Goal: Task Accomplishment & Management: Use online tool/utility

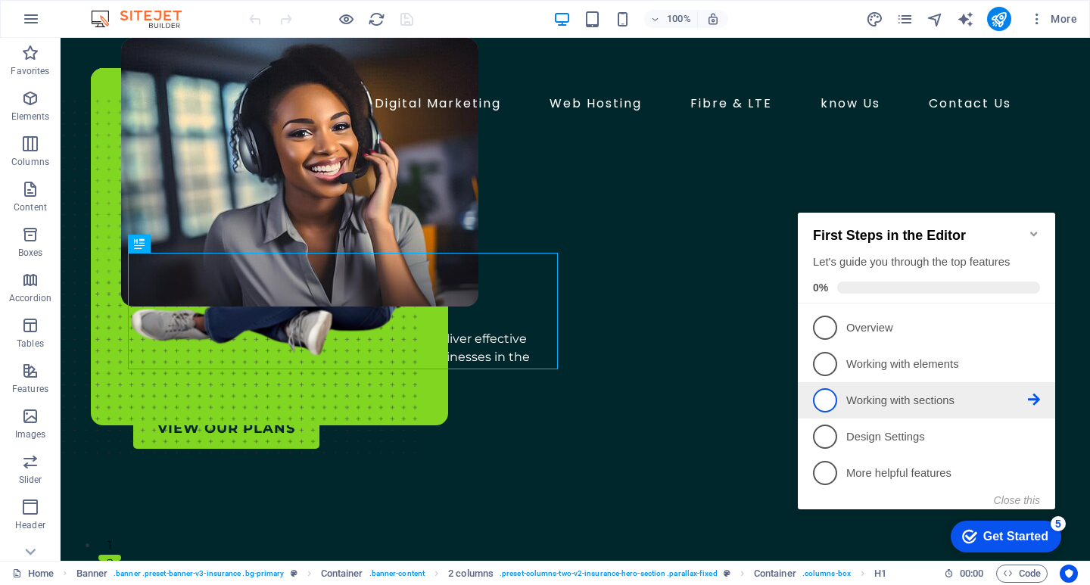
click at [822, 399] on span "3" at bounding box center [825, 400] width 24 height 24
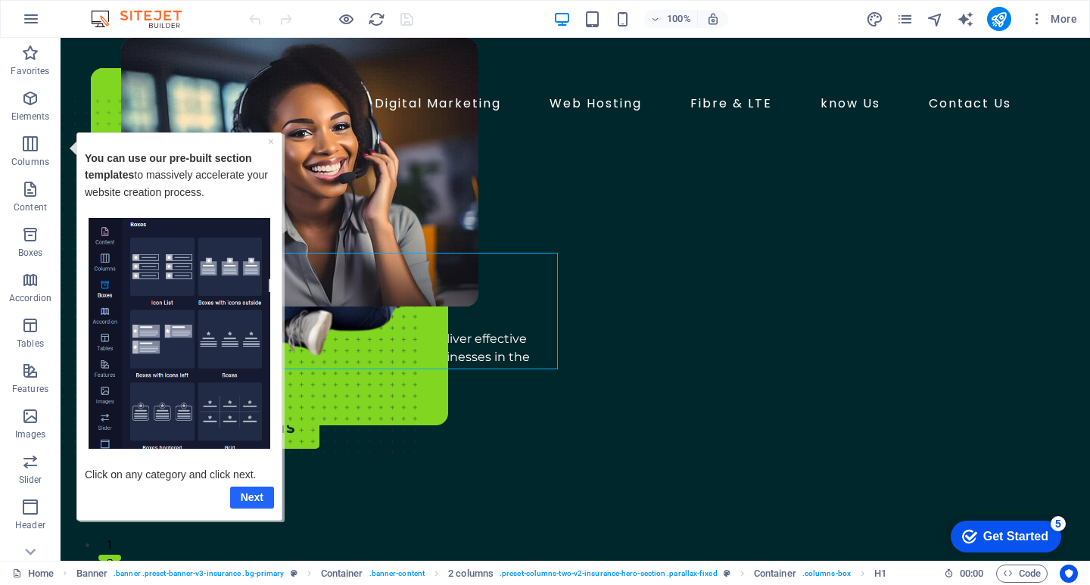
click at [249, 493] on link "Next" at bounding box center [252, 497] width 44 height 22
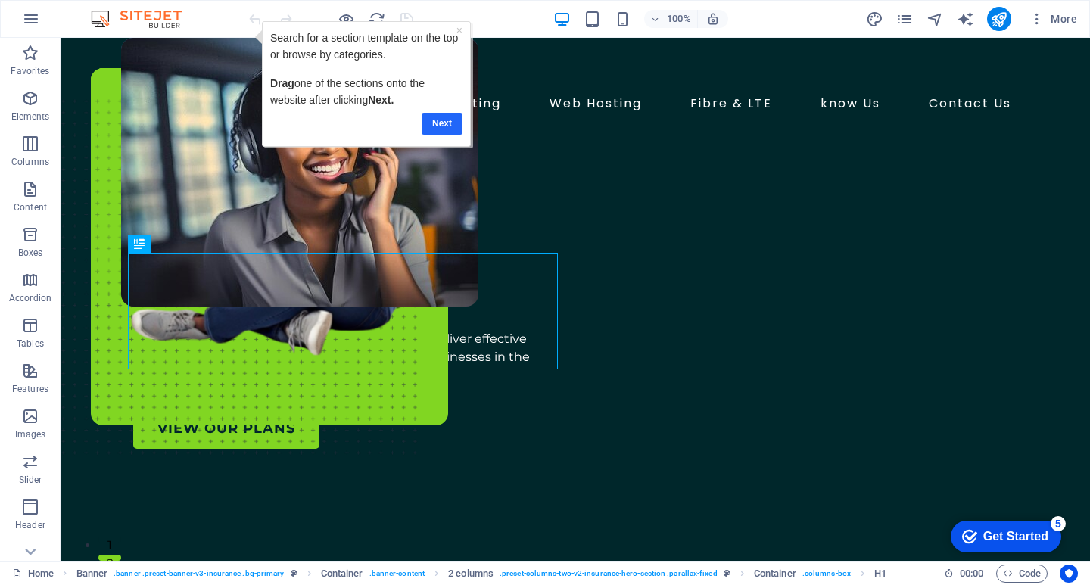
drag, startPoint x: 650, startPoint y: 117, endPoint x: 440, endPoint y: 126, distance: 210.5
click at [440, 126] on link "Next" at bounding box center [441, 124] width 41 height 22
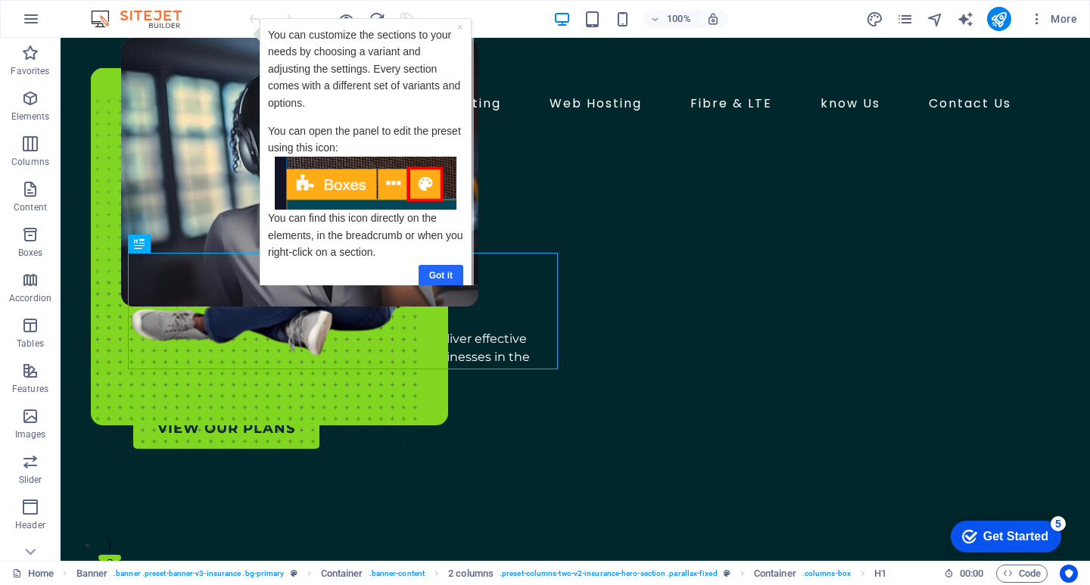
click at [429, 265] on link "Got it" at bounding box center [440, 276] width 45 height 22
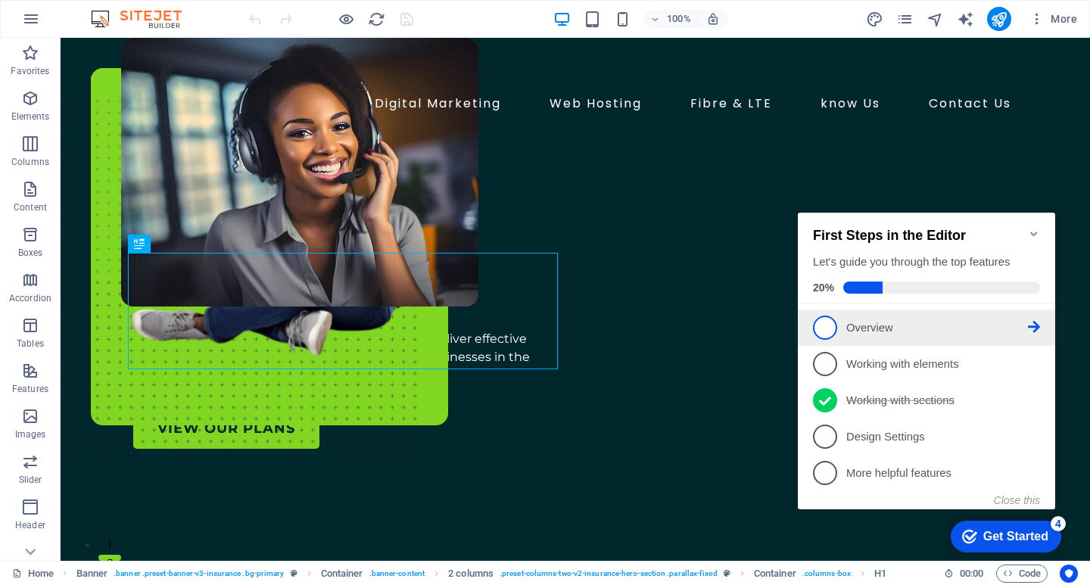
click at [828, 326] on span "1" at bounding box center [825, 328] width 24 height 24
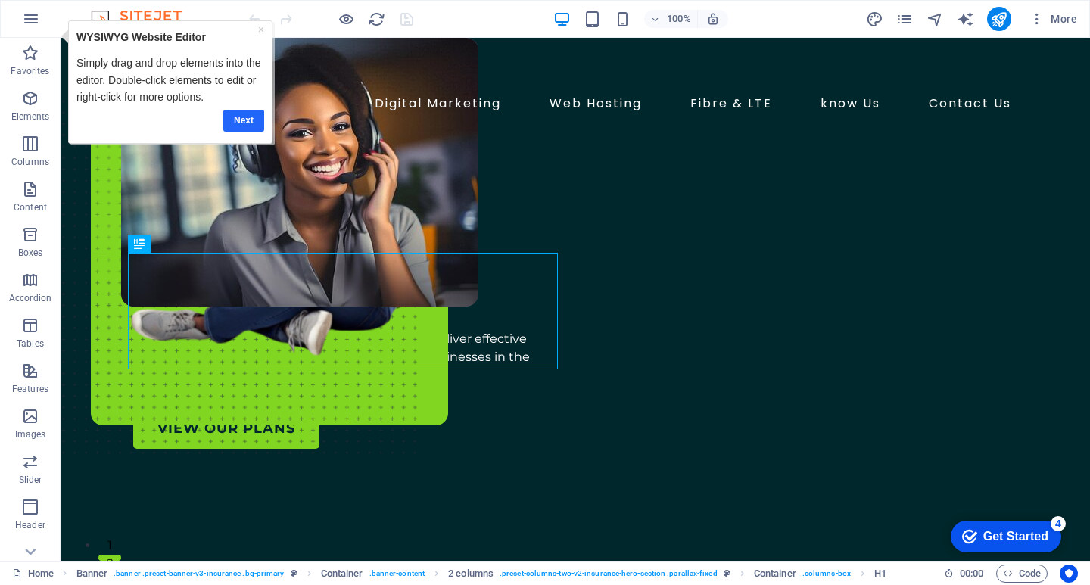
click at [249, 121] on link "Next" at bounding box center [243, 121] width 41 height 22
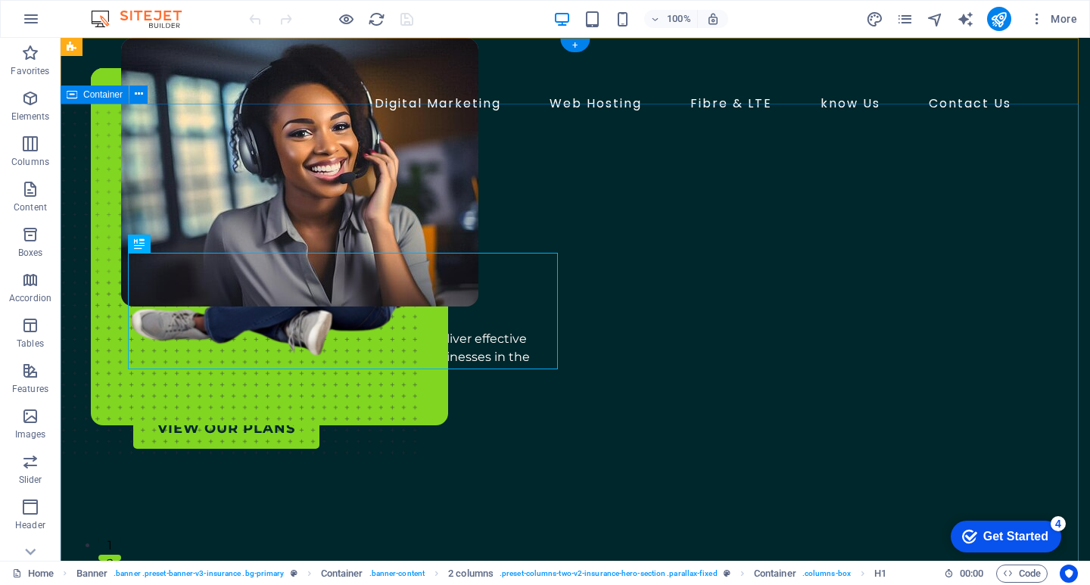
click at [105, 128] on div "Ready To Connect You Our core purpose is to leverage local expertise to deliver…" at bounding box center [575, 537] width 1029 height 818
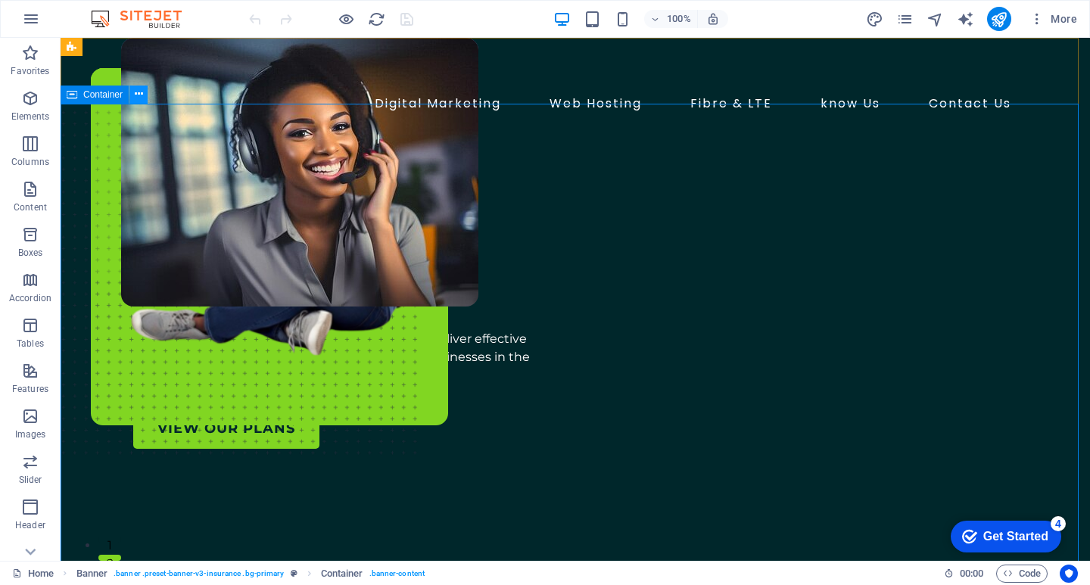
click at [135, 98] on icon at bounding box center [139, 94] width 8 height 16
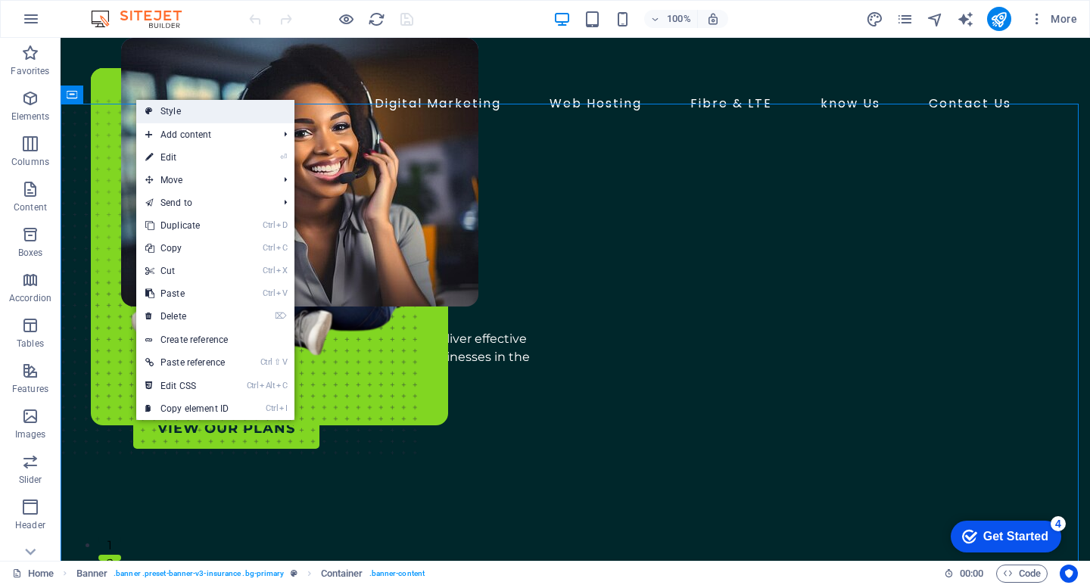
click at [175, 114] on link "Style" at bounding box center [215, 111] width 158 height 23
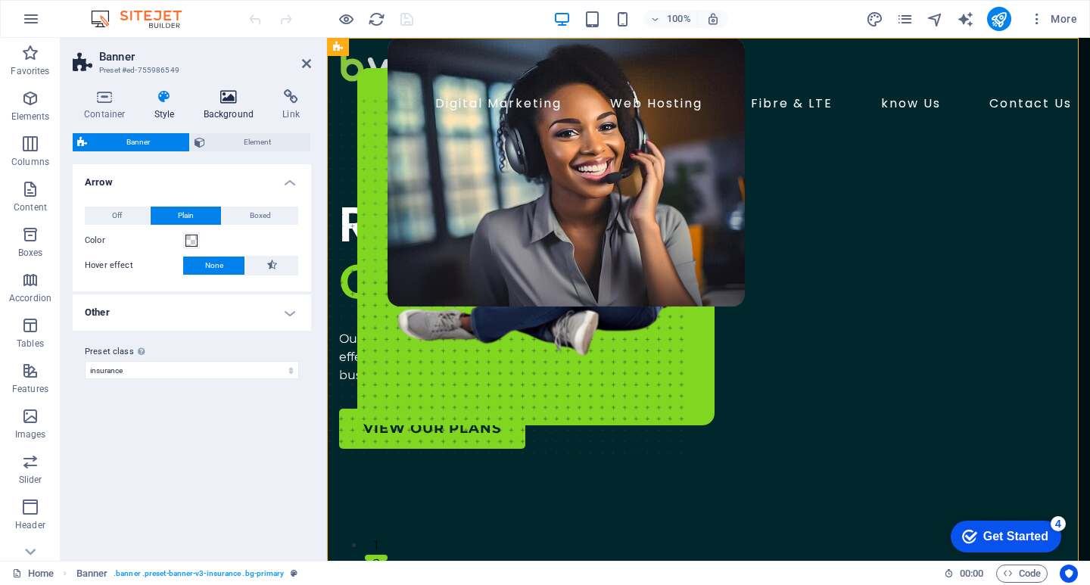
click at [222, 102] on icon at bounding box center [228, 96] width 73 height 15
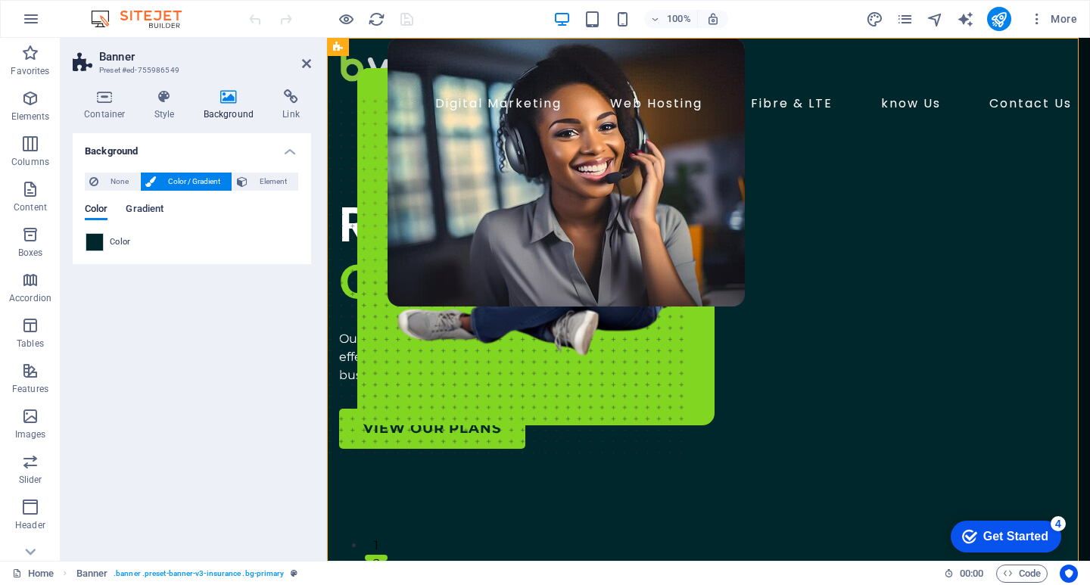
click at [151, 209] on span "Gradient" at bounding box center [145, 210] width 38 height 21
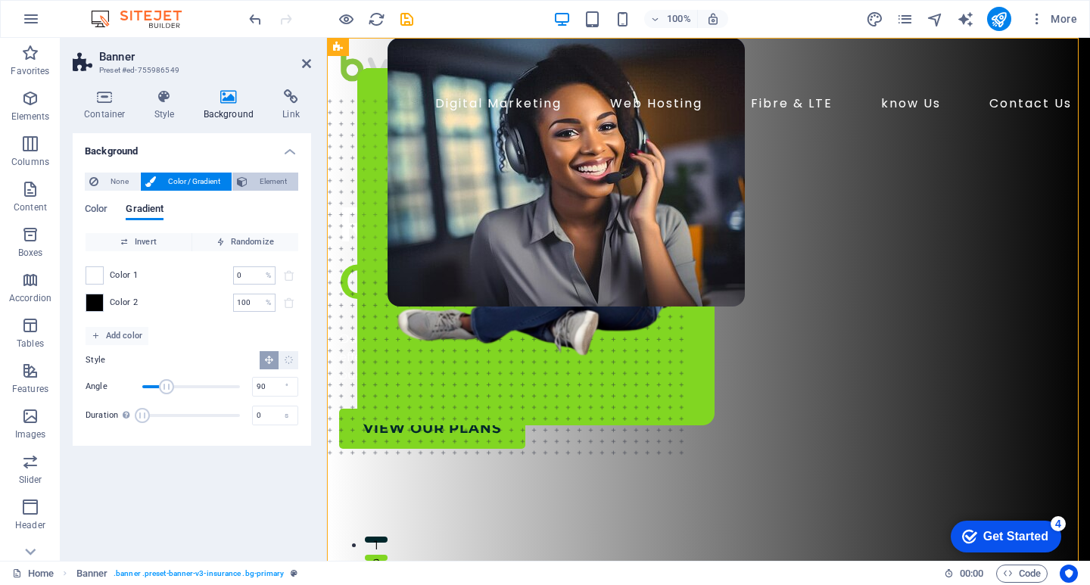
click at [256, 178] on span "Element" at bounding box center [273, 182] width 42 height 18
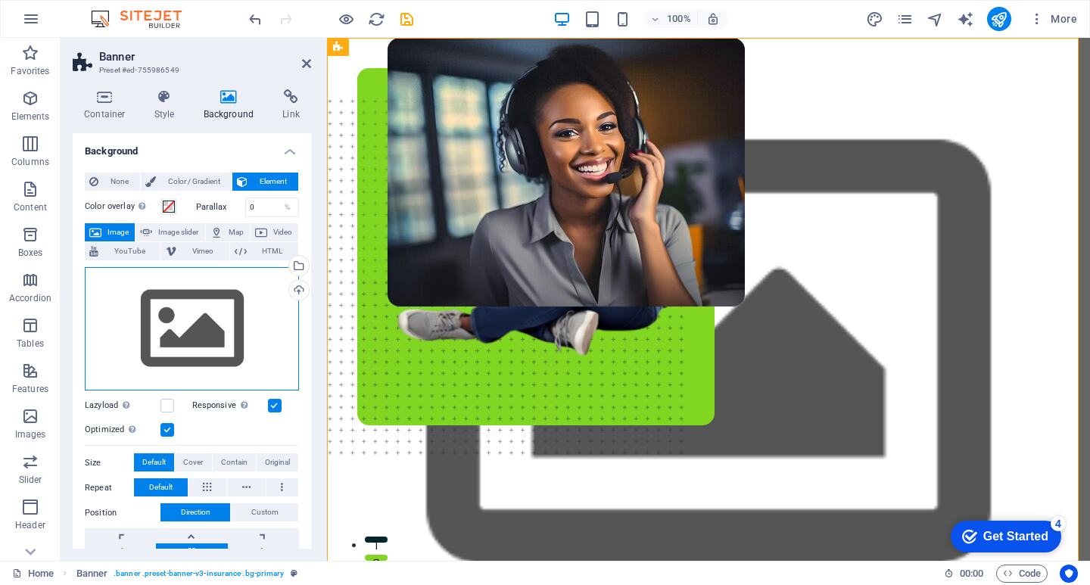
click at [174, 332] on div "Drag files here, click to choose files or select files from Files or our free s…" at bounding box center [192, 329] width 214 height 124
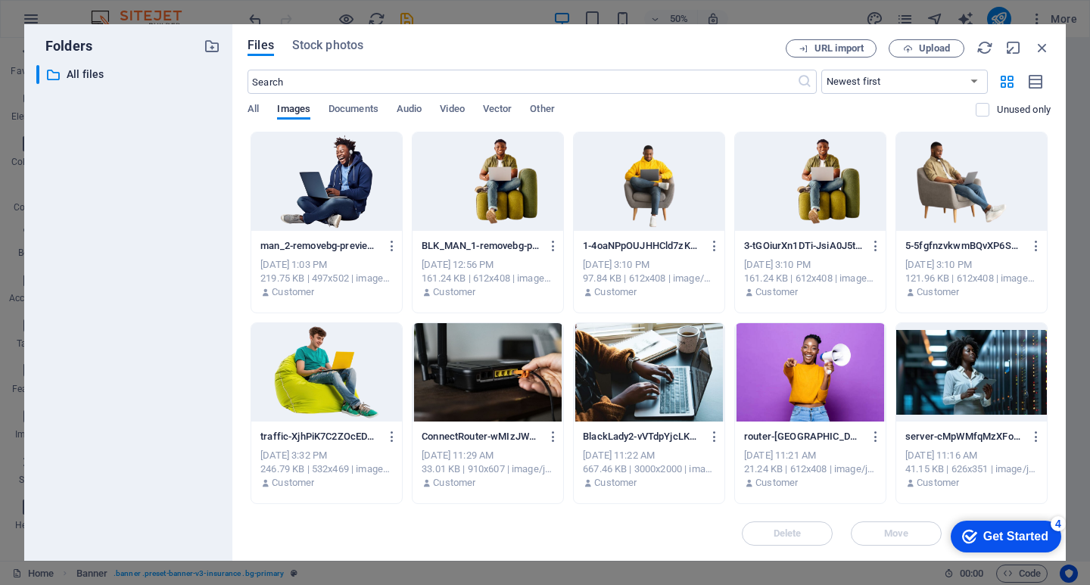
click at [788, 359] on div at bounding box center [810, 372] width 151 height 98
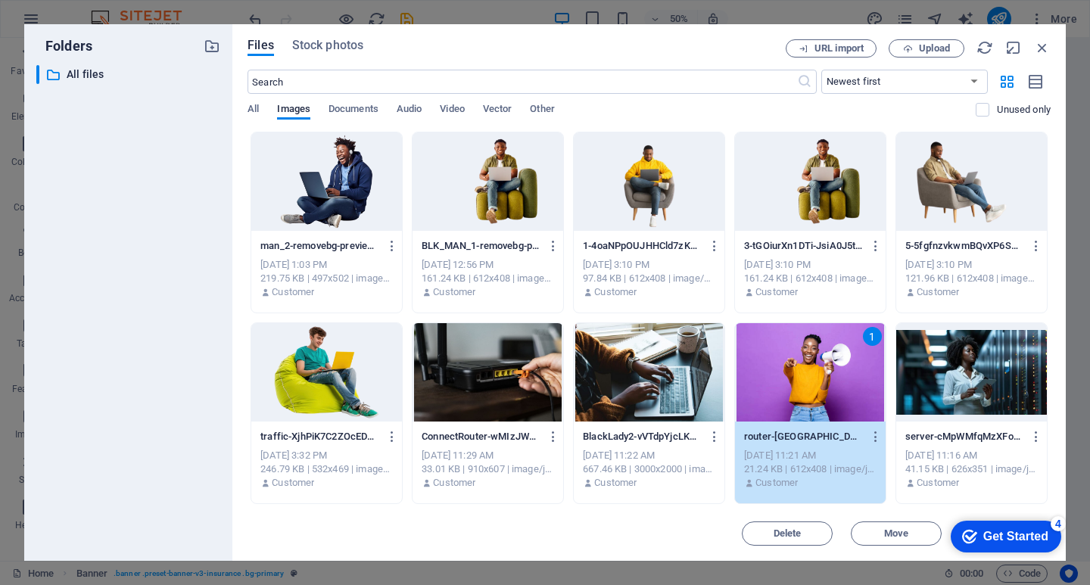
click at [967, 536] on icon "Get Started 4 items remaining, 20% complete" at bounding box center [969, 537] width 15 height 14
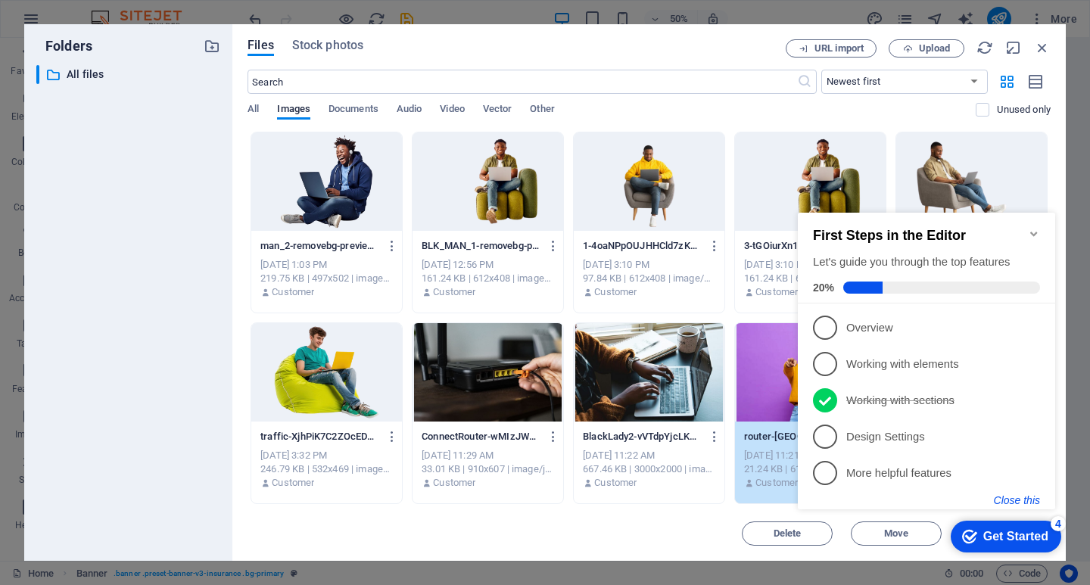
click at [1009, 496] on button "Close this" at bounding box center [1017, 500] width 46 height 12
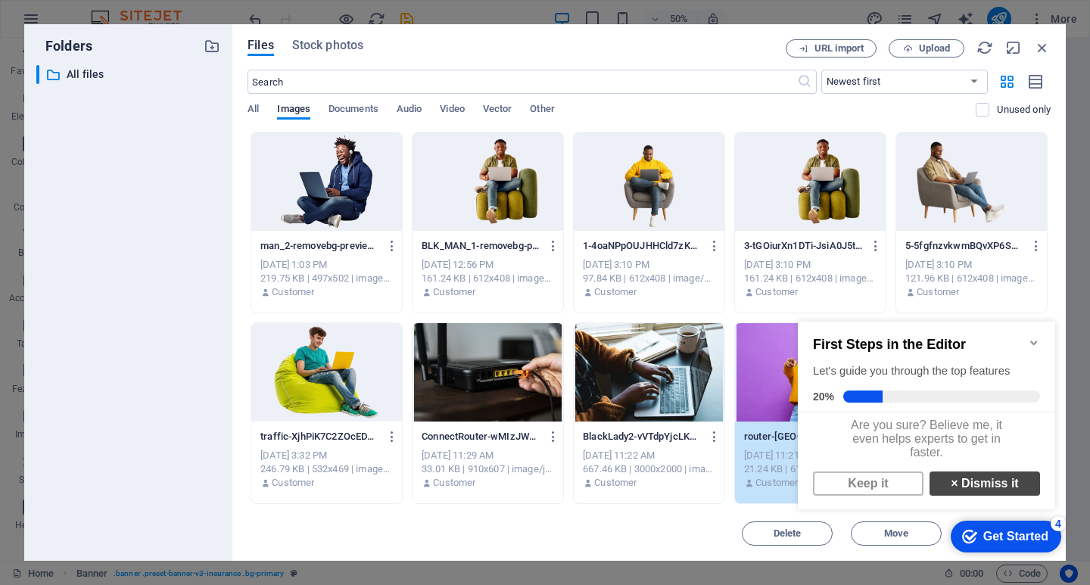
click at [978, 490] on link "× Dismiss it" at bounding box center [984, 483] width 110 height 24
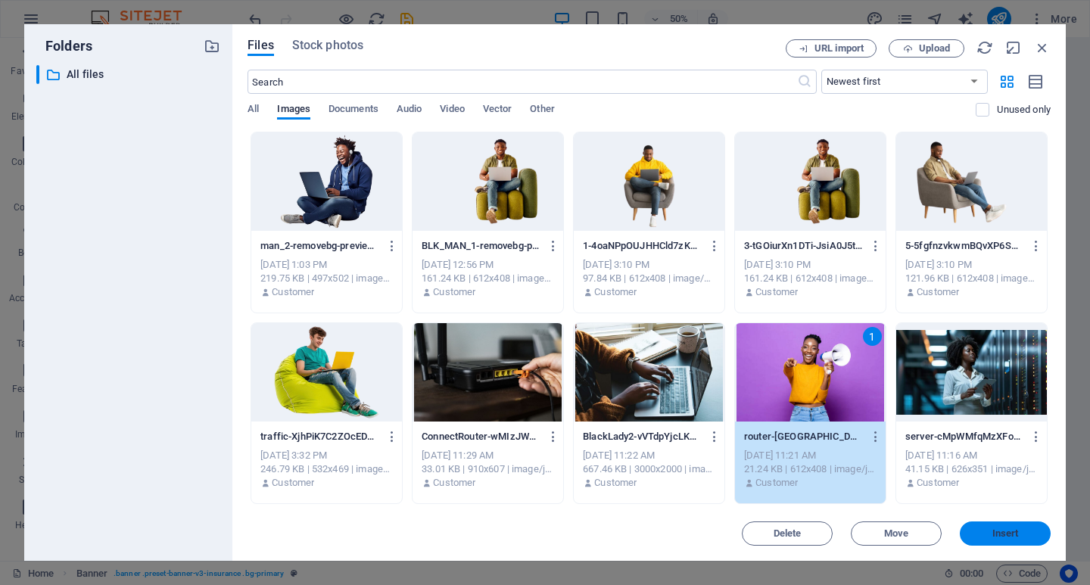
click at [1000, 536] on span "Insert" at bounding box center [1005, 533] width 26 height 9
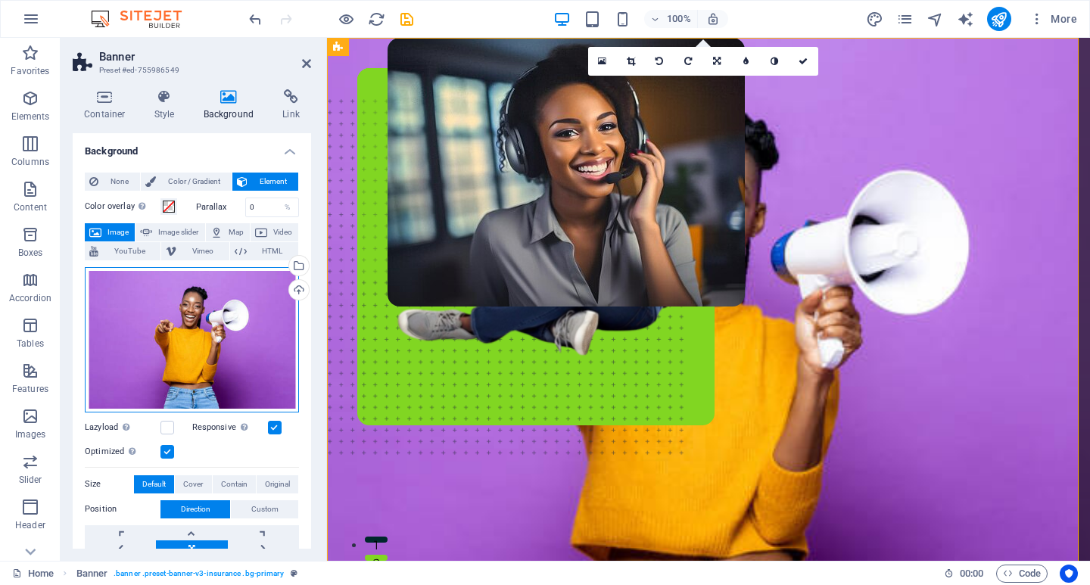
click at [211, 341] on div "Drag files here, click to choose files or select files from Files or our free s…" at bounding box center [192, 339] width 214 height 145
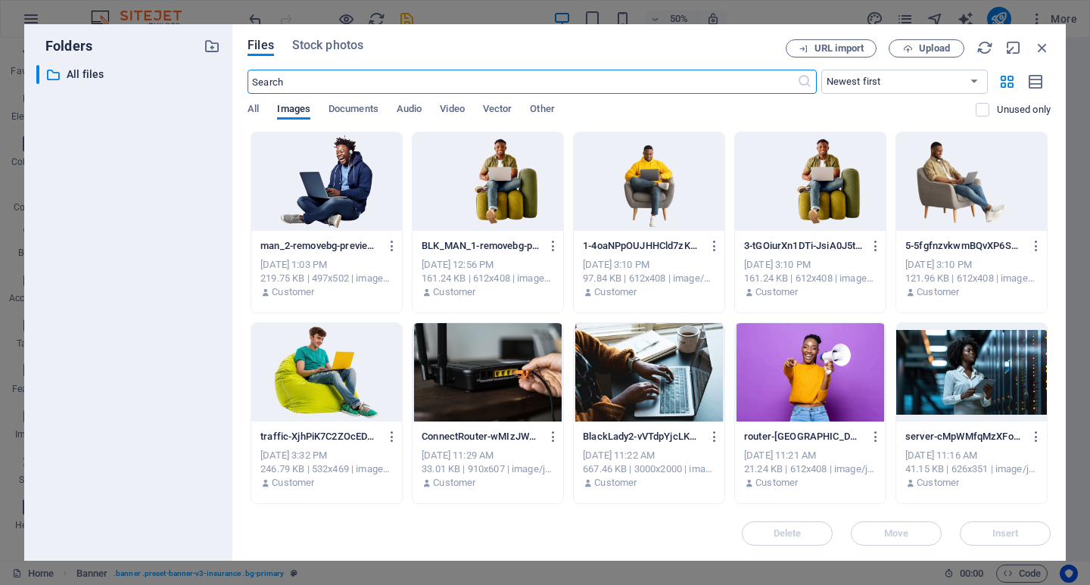
click at [661, 393] on div at bounding box center [649, 372] width 151 height 98
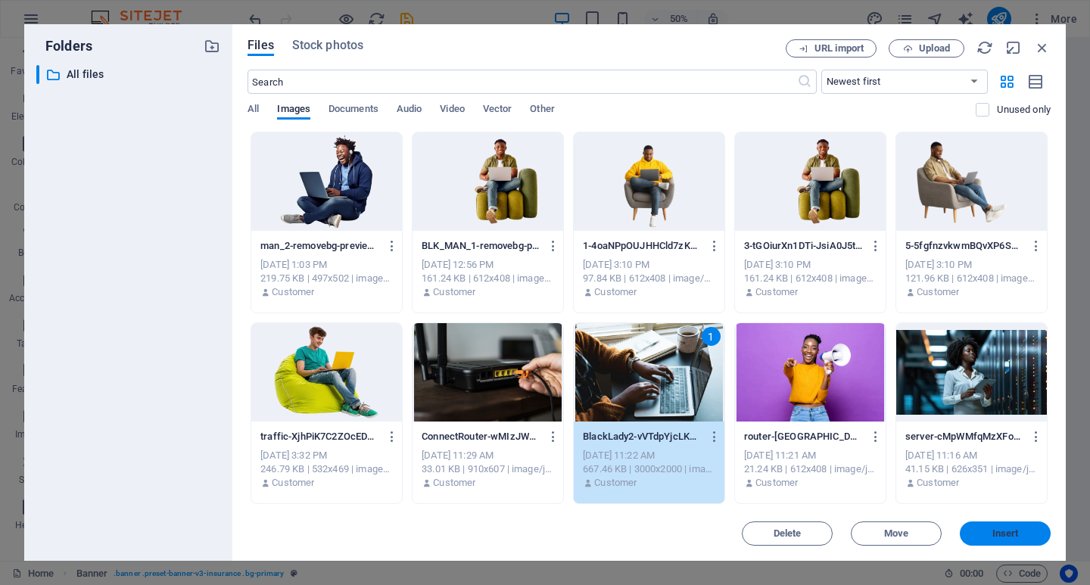
click at [1016, 533] on span "Insert" at bounding box center [1005, 533] width 26 height 9
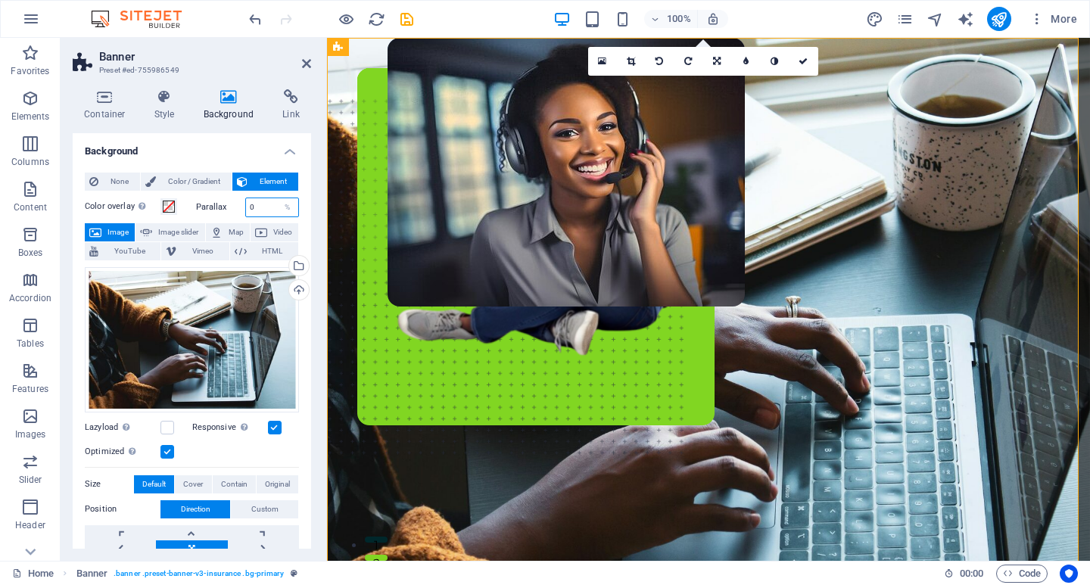
drag, startPoint x: 263, startPoint y: 207, endPoint x: 243, endPoint y: 210, distance: 20.6
click at [245, 210] on div "0 %" at bounding box center [272, 207] width 54 height 20
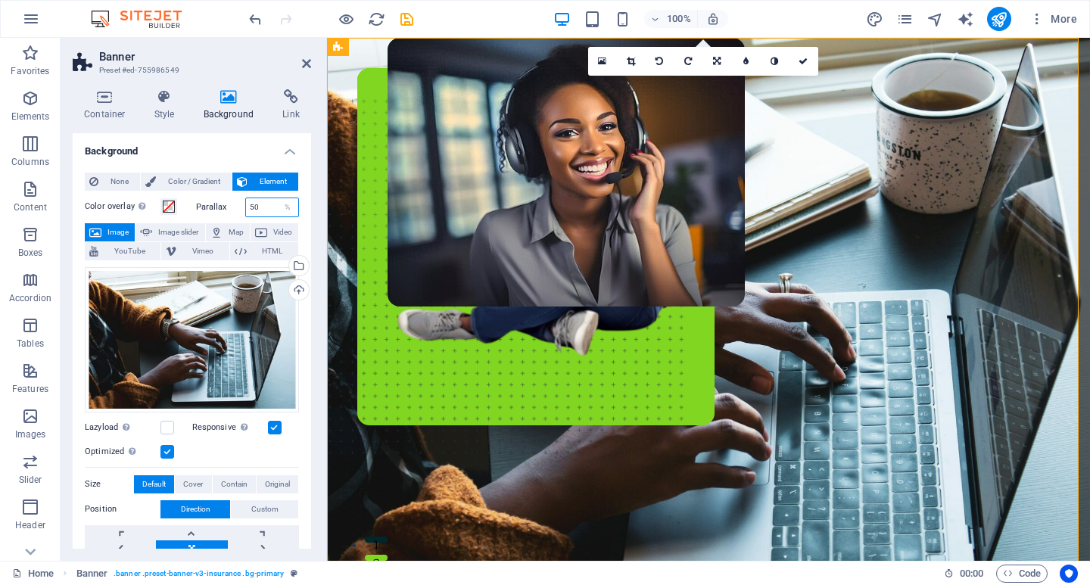
click at [264, 207] on input "50" at bounding box center [272, 207] width 53 height 18
type input "5"
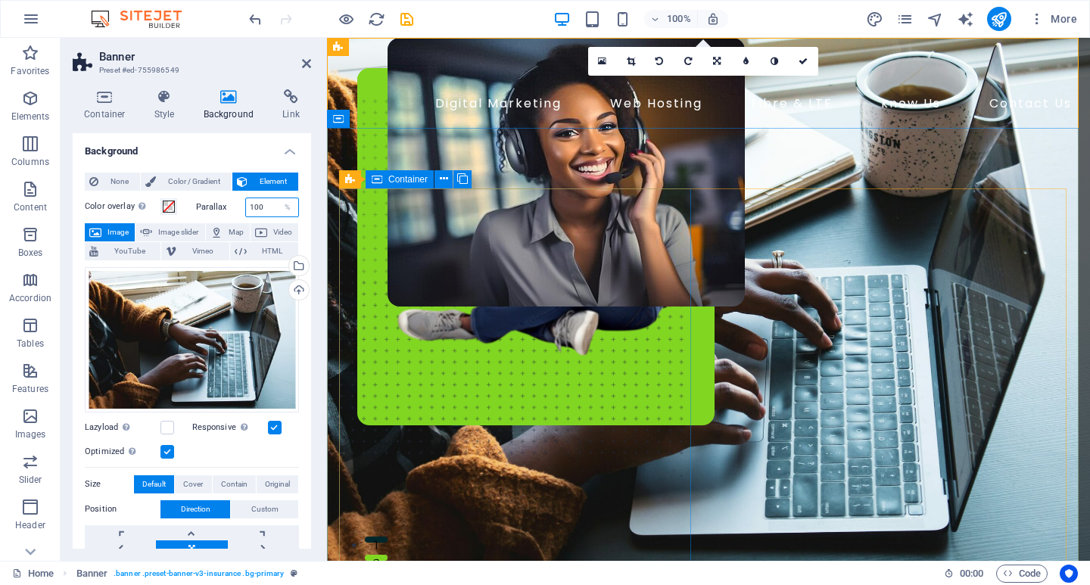
type input "100"
click at [558, 231] on div "Ready To Connect You Our core purpose is to leverage local expertise to deliver…" at bounding box center [517, 318] width 357 height 261
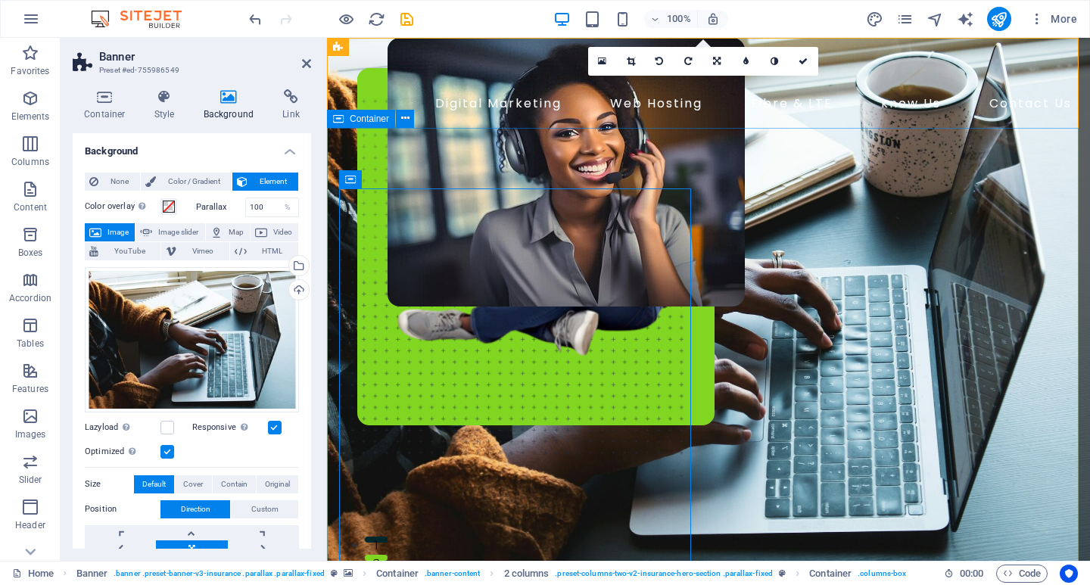
click at [647, 156] on div "Ready To Connect You Our core purpose is to leverage local expertise to deliver…" at bounding box center [708, 537] width 763 height 818
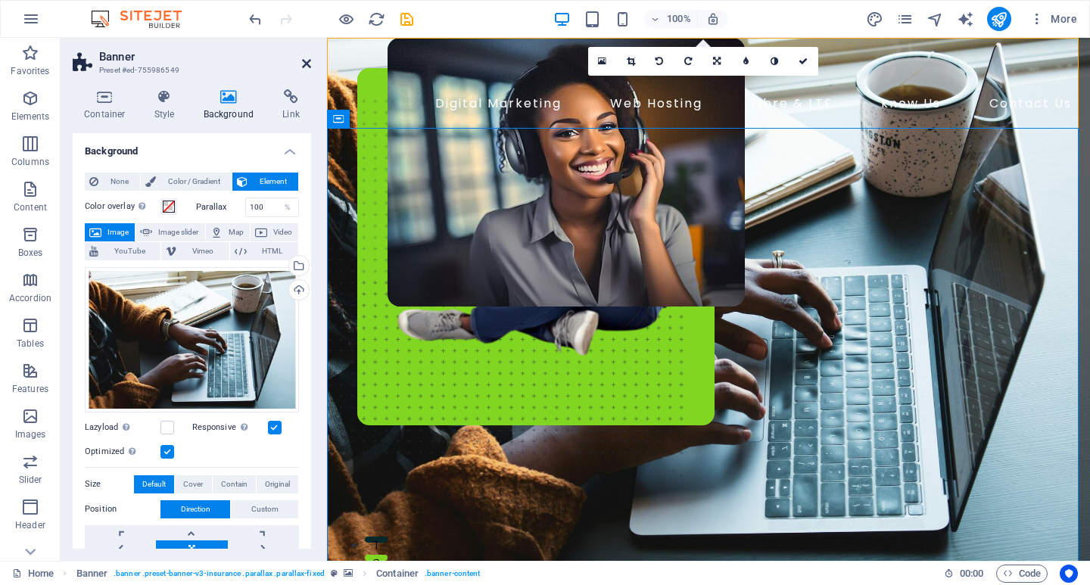
click at [309, 64] on icon at bounding box center [306, 64] width 9 height 12
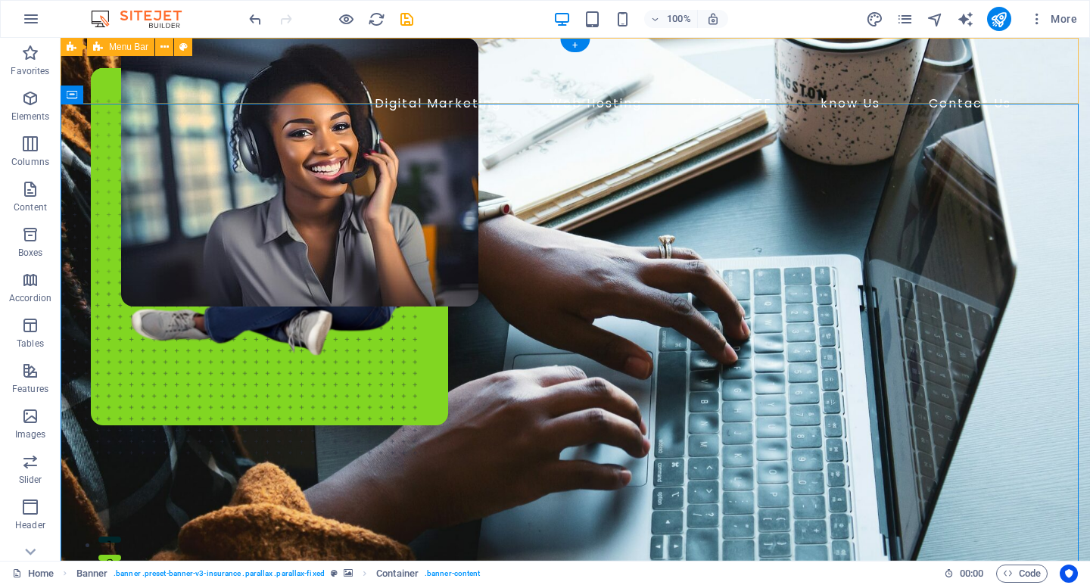
click at [113, 85] on div "Digital Marketing Web Hosting Fibre & LTE know Us Contact Us" at bounding box center [575, 83] width 1029 height 90
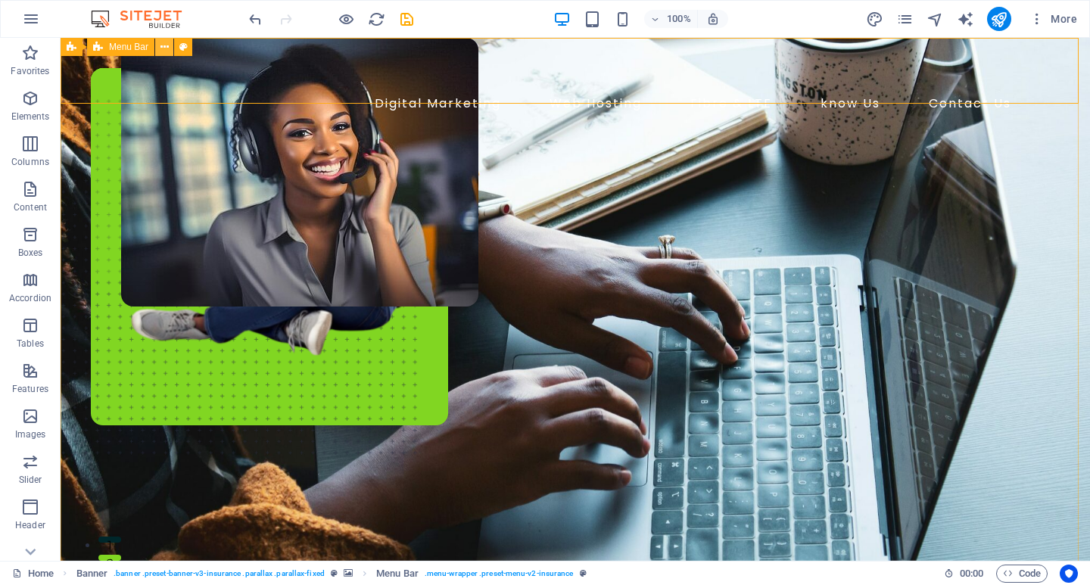
click at [163, 44] on icon at bounding box center [164, 47] width 8 height 16
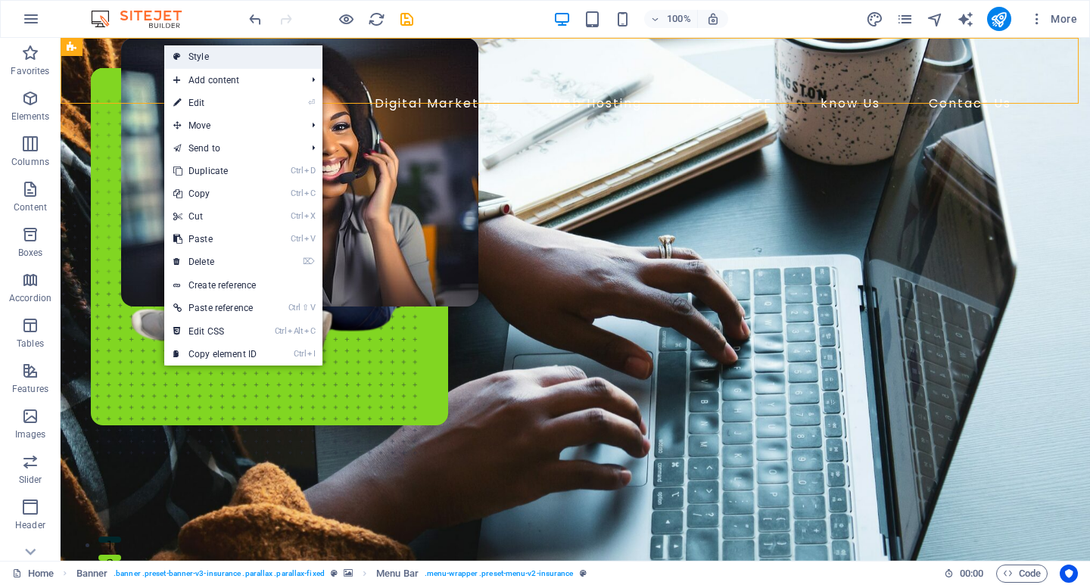
click at [201, 54] on link "Style" at bounding box center [243, 56] width 158 height 23
select select "rem"
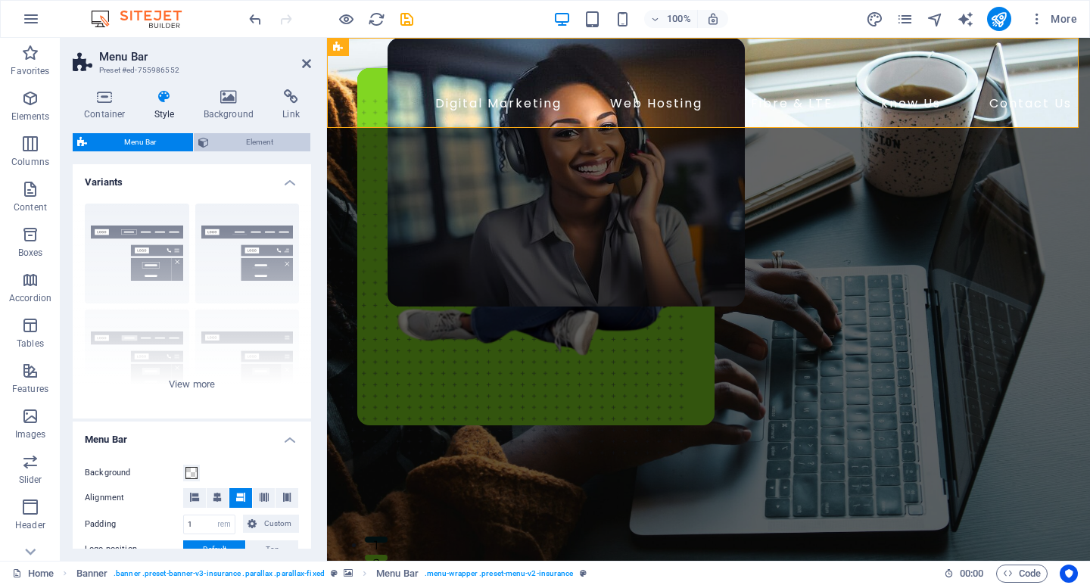
click at [258, 139] on span "Element" at bounding box center [259, 142] width 92 height 18
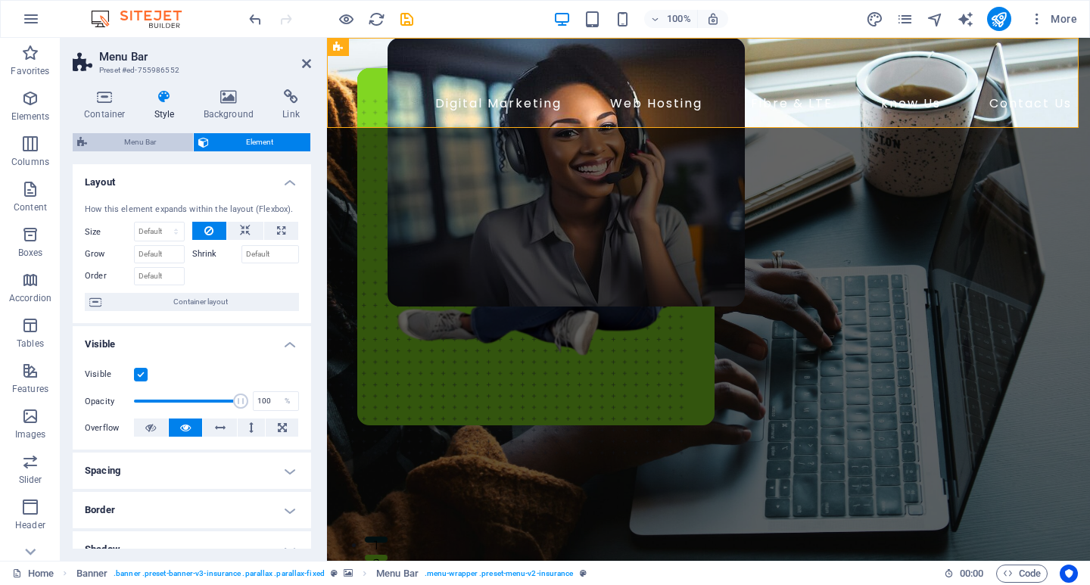
click at [145, 142] on span "Menu Bar" at bounding box center [140, 142] width 97 height 18
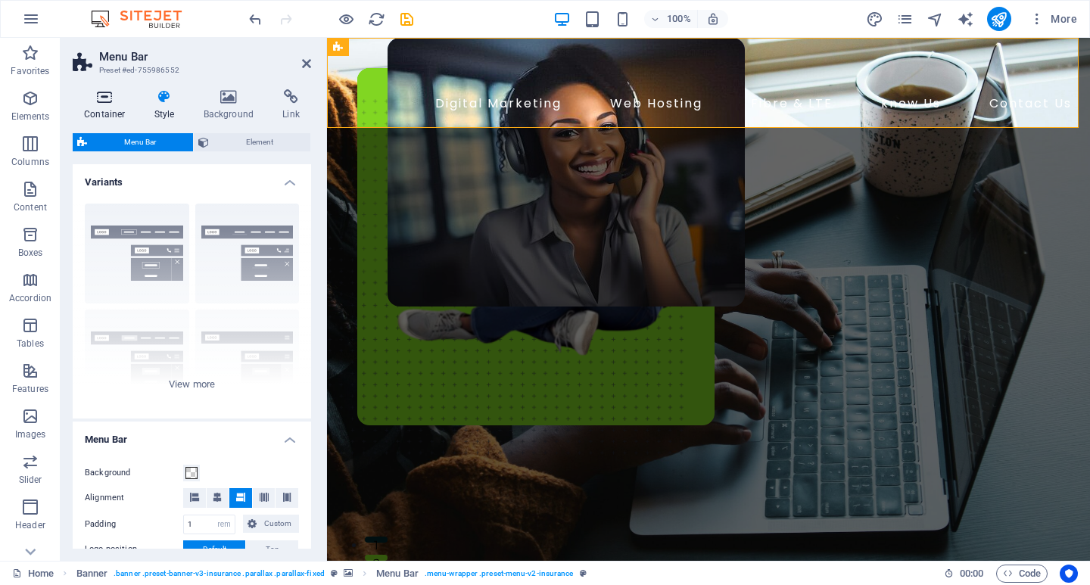
click at [105, 109] on h4 "Container" at bounding box center [108, 105] width 70 height 32
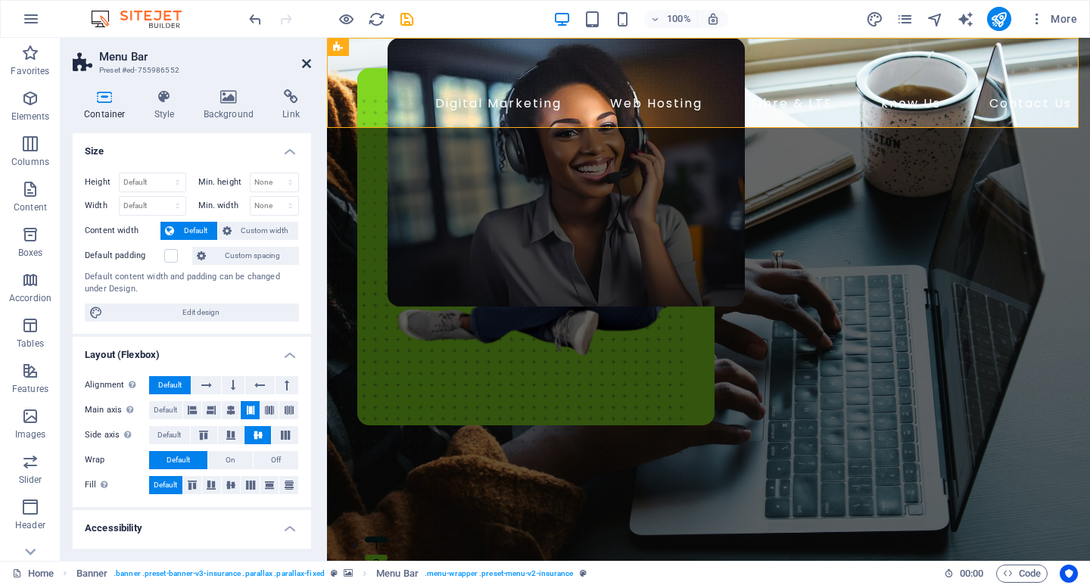
click at [303, 64] on icon at bounding box center [306, 64] width 9 height 12
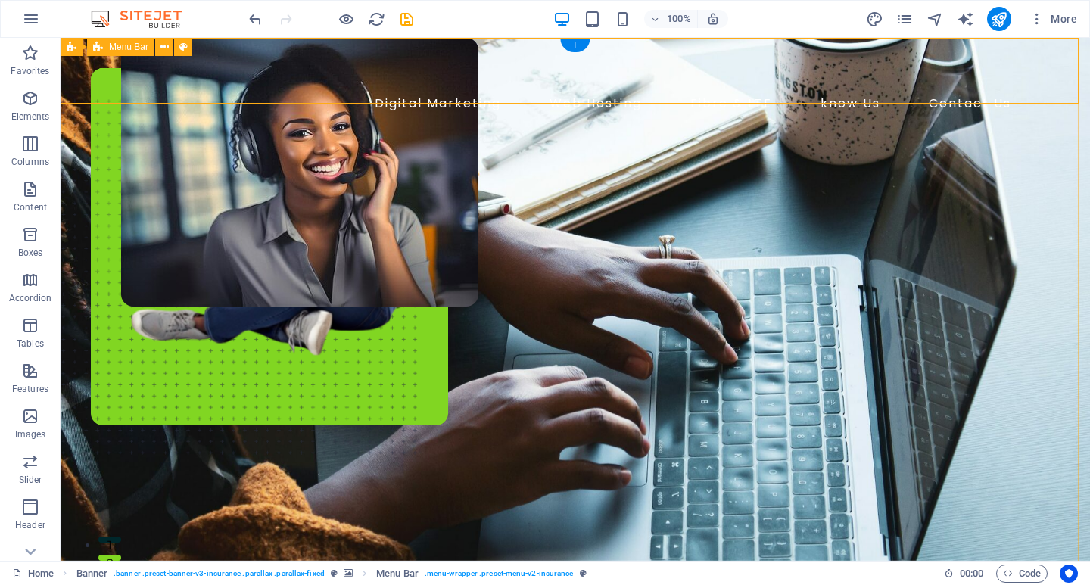
click at [104, 76] on div "Digital Marketing Web Hosting Fibre & LTE know Us Contact Us" at bounding box center [575, 83] width 1029 height 90
click at [73, 51] on icon at bounding box center [72, 47] width 10 height 18
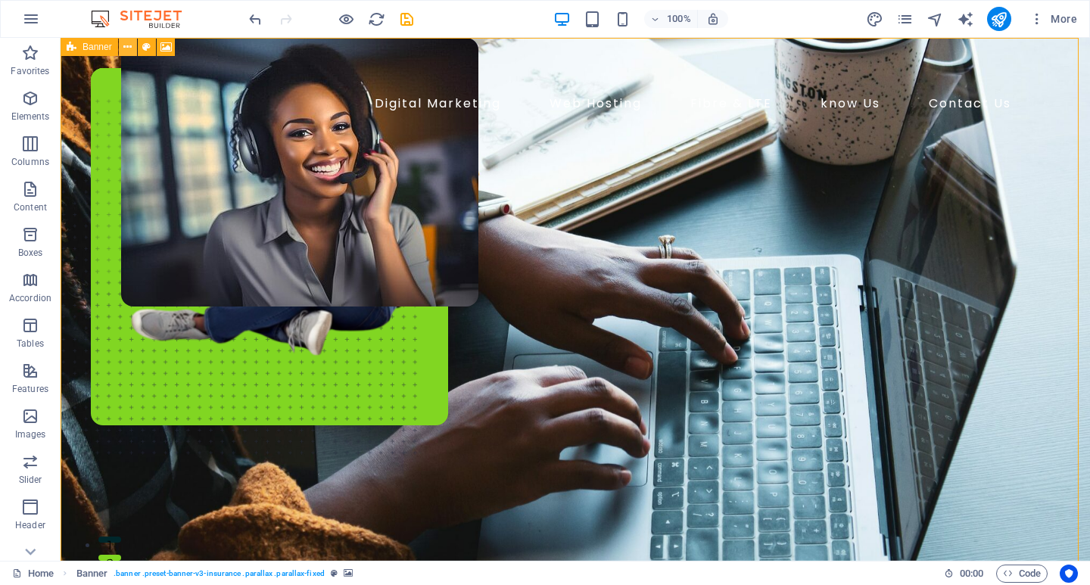
click at [126, 47] on icon at bounding box center [127, 47] width 8 height 16
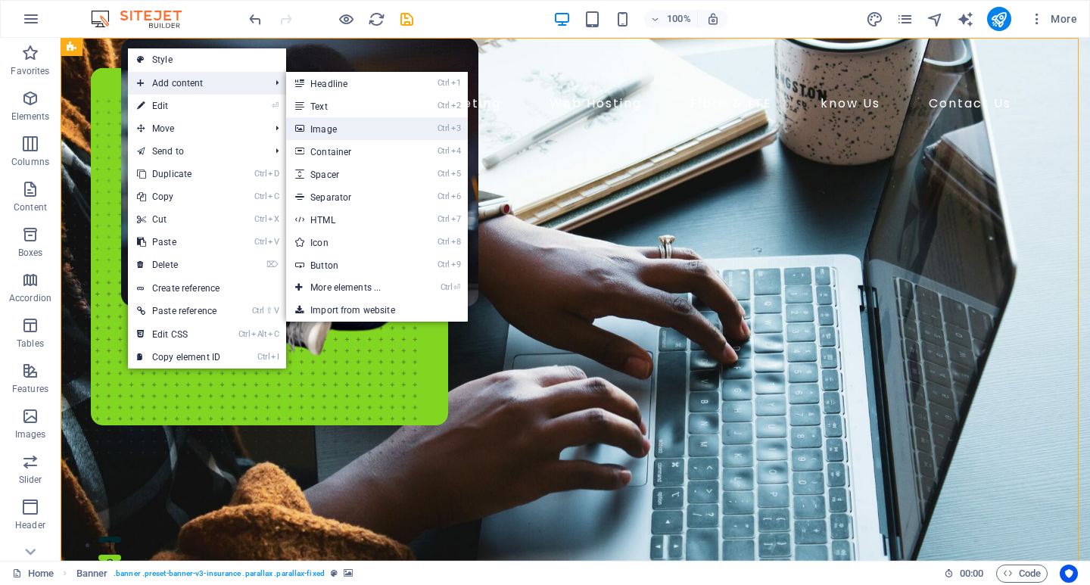
click at [331, 128] on link "Ctrl 3 Image" at bounding box center [348, 128] width 125 height 23
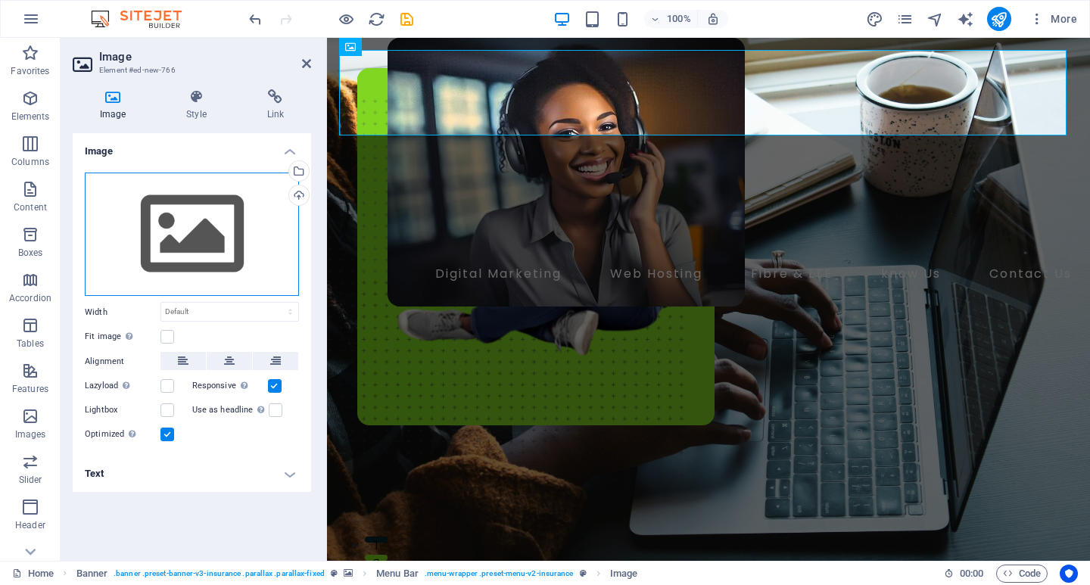
click at [208, 237] on div "Drag files here, click to choose files or select files from Files or our free s…" at bounding box center [192, 235] width 214 height 124
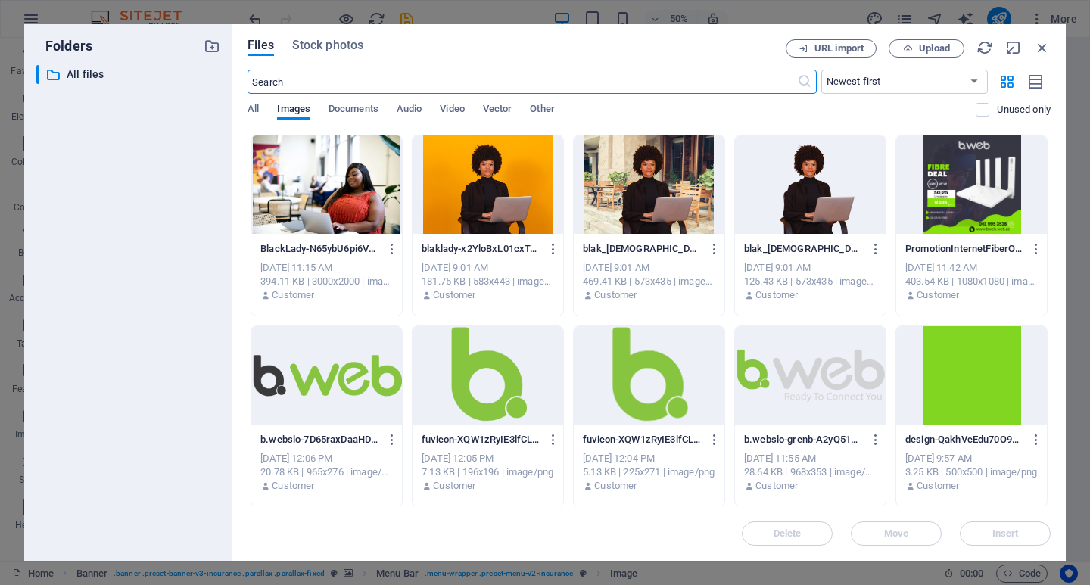
scroll to position [454, 0]
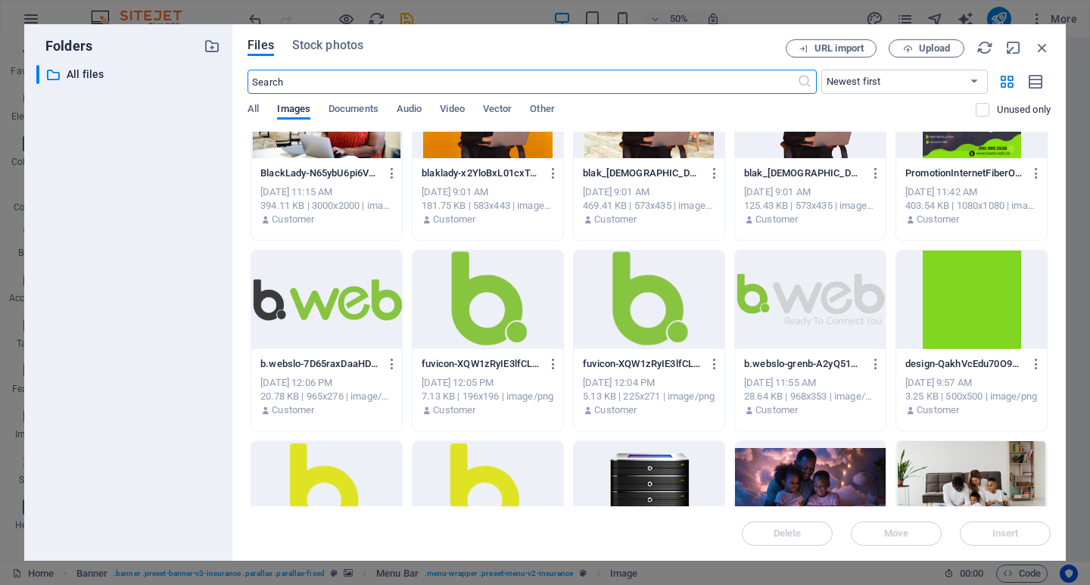
click at [943, 310] on div at bounding box center [971, 299] width 151 height 98
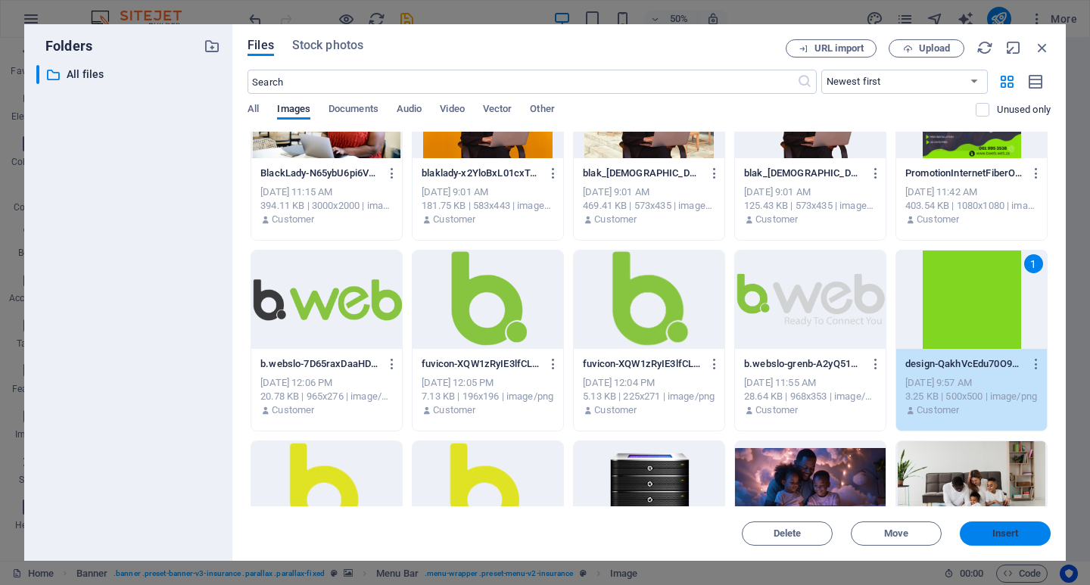
click at [994, 530] on span "Insert" at bounding box center [1005, 533] width 26 height 9
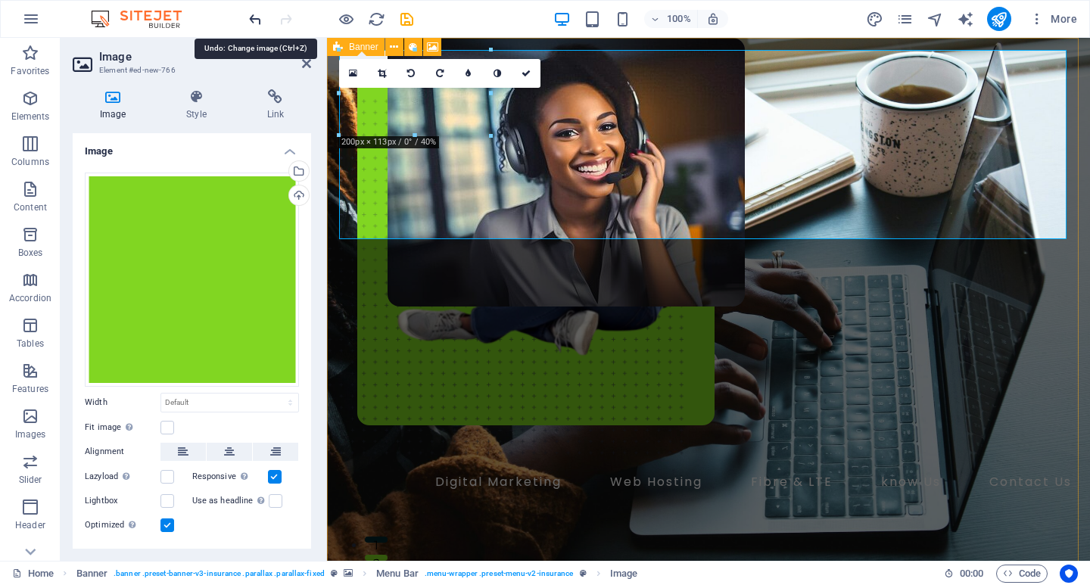
click at [250, 14] on icon "undo" at bounding box center [255, 19] width 17 height 17
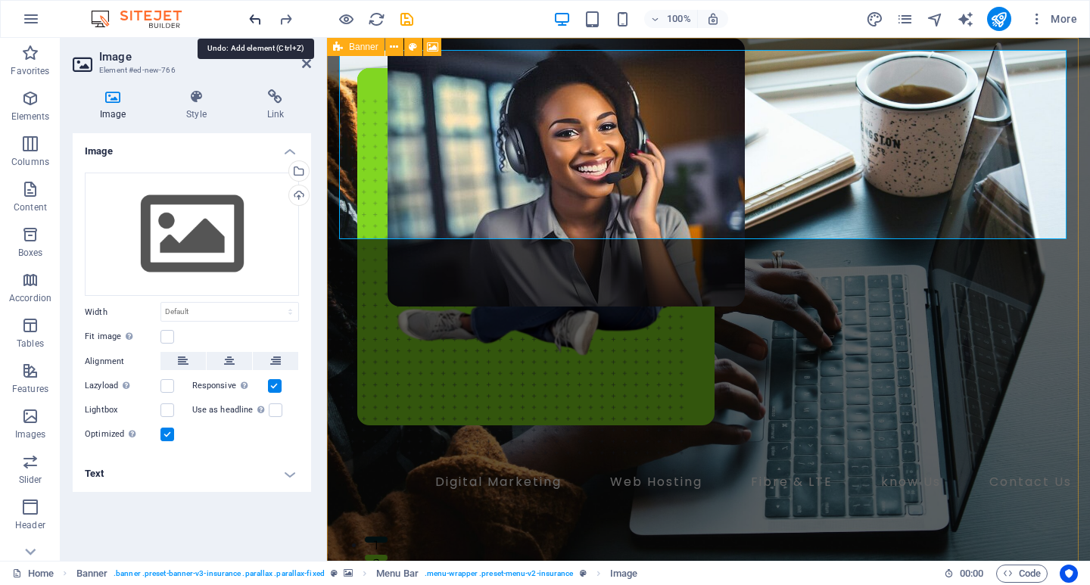
click at [253, 16] on icon "undo" at bounding box center [255, 19] width 17 height 17
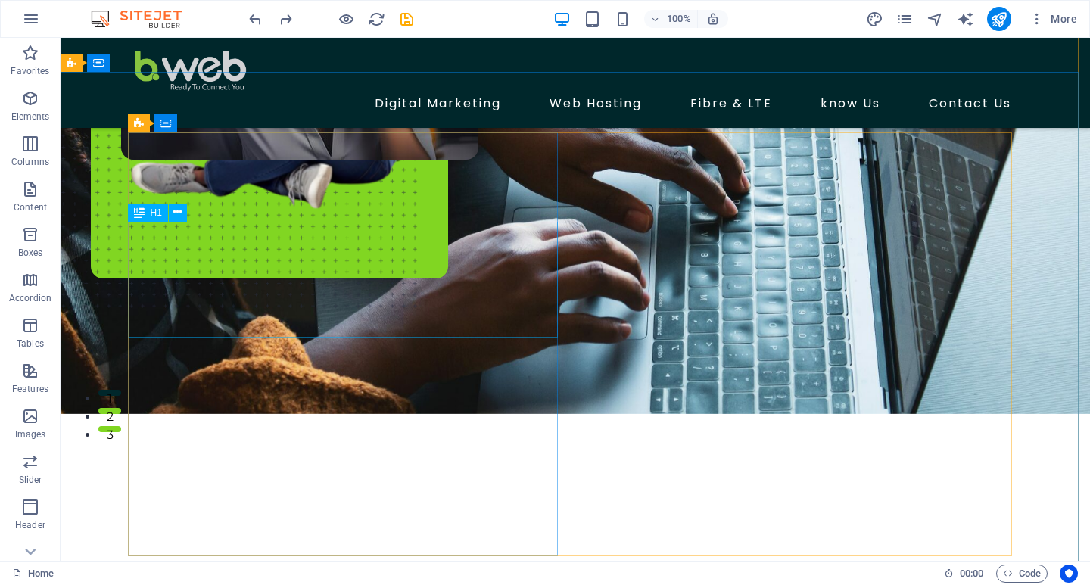
scroll to position [0, 0]
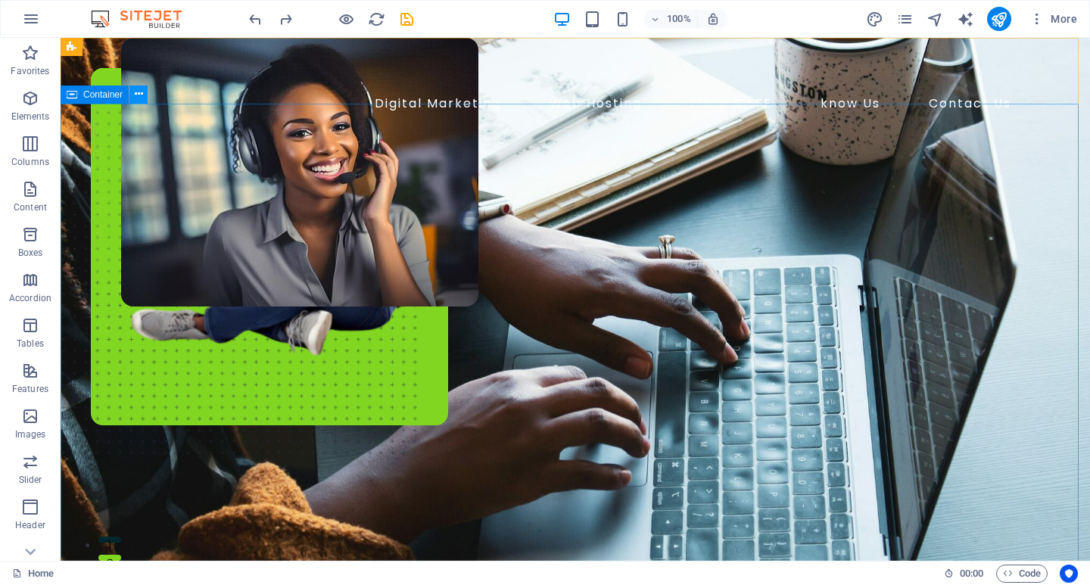
click at [136, 95] on icon at bounding box center [139, 94] width 8 height 16
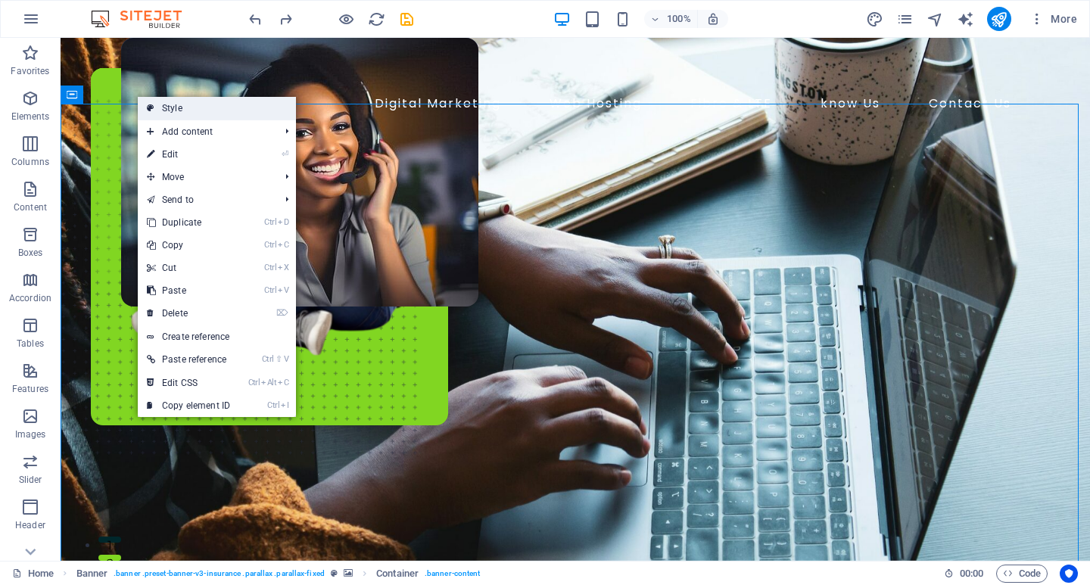
click at [179, 112] on link "Style" at bounding box center [217, 108] width 158 height 23
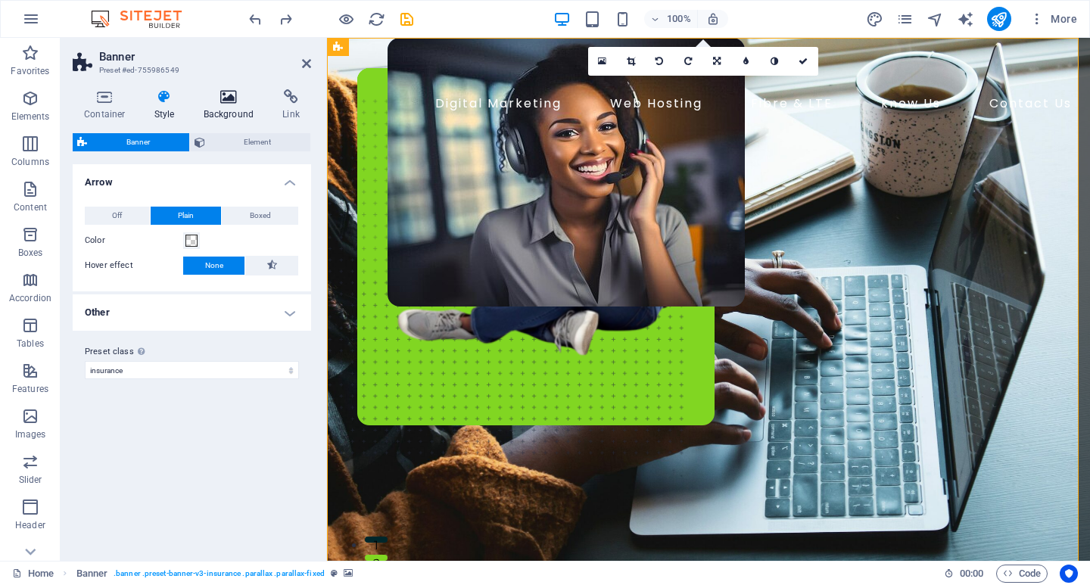
click at [230, 98] on icon at bounding box center [228, 96] width 73 height 15
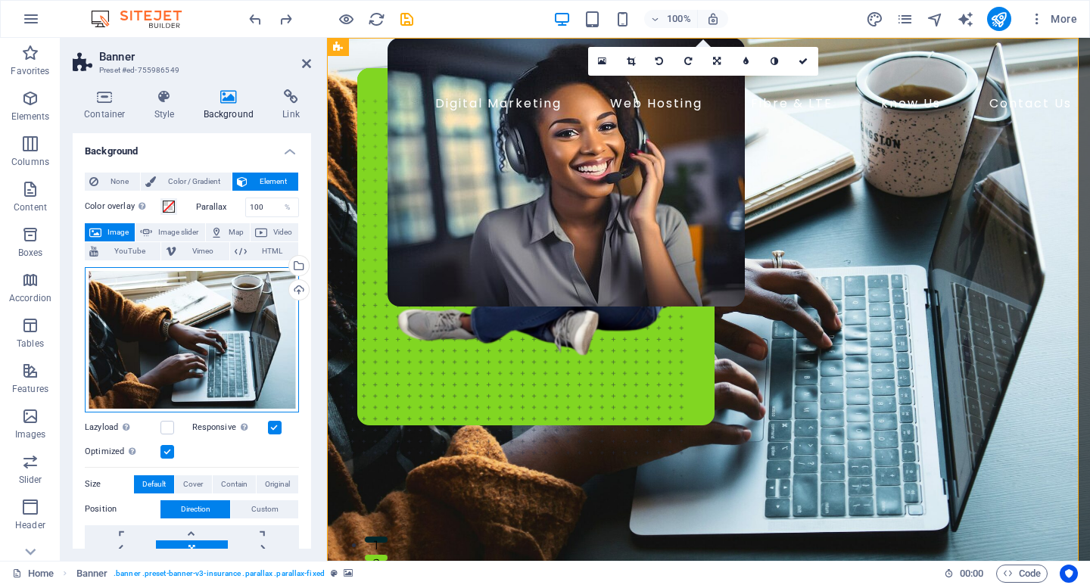
click at [210, 333] on div "Drag files here, click to choose files or select files from Files or our free s…" at bounding box center [192, 339] width 214 height 145
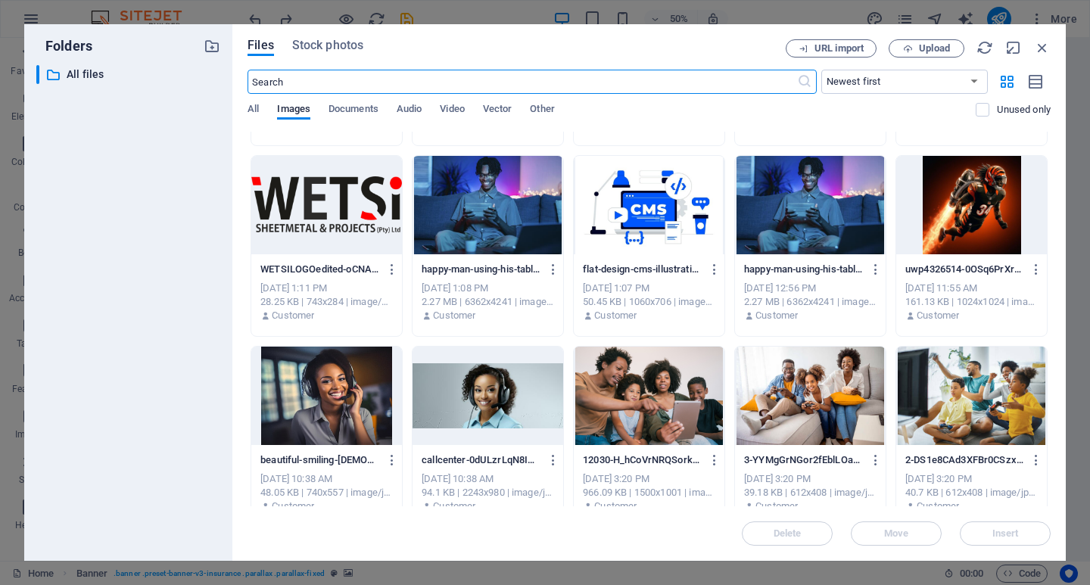
scroll to position [1030, 0]
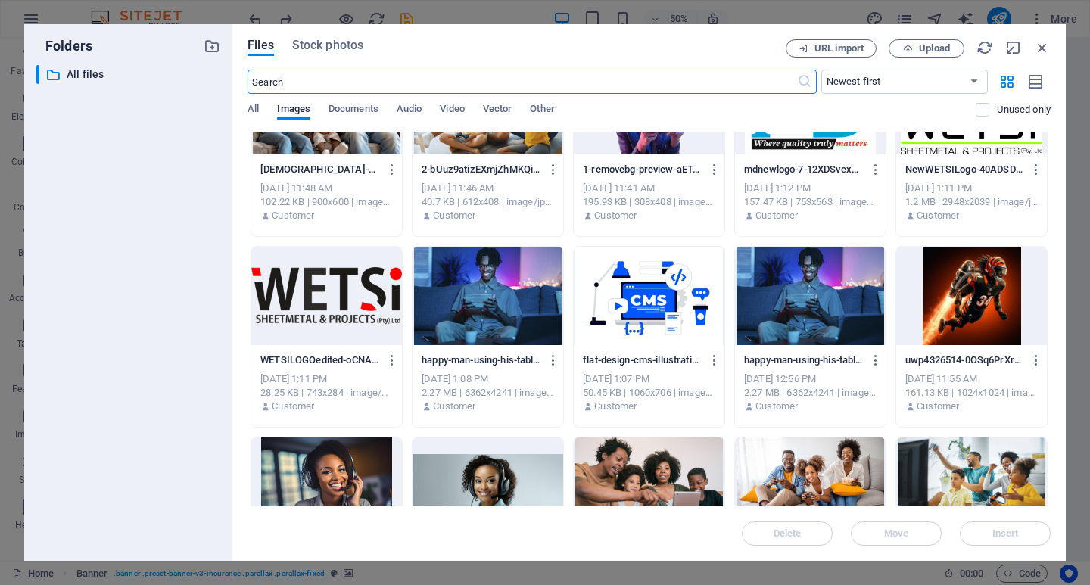
click at [810, 458] on div at bounding box center [810, 486] width 151 height 98
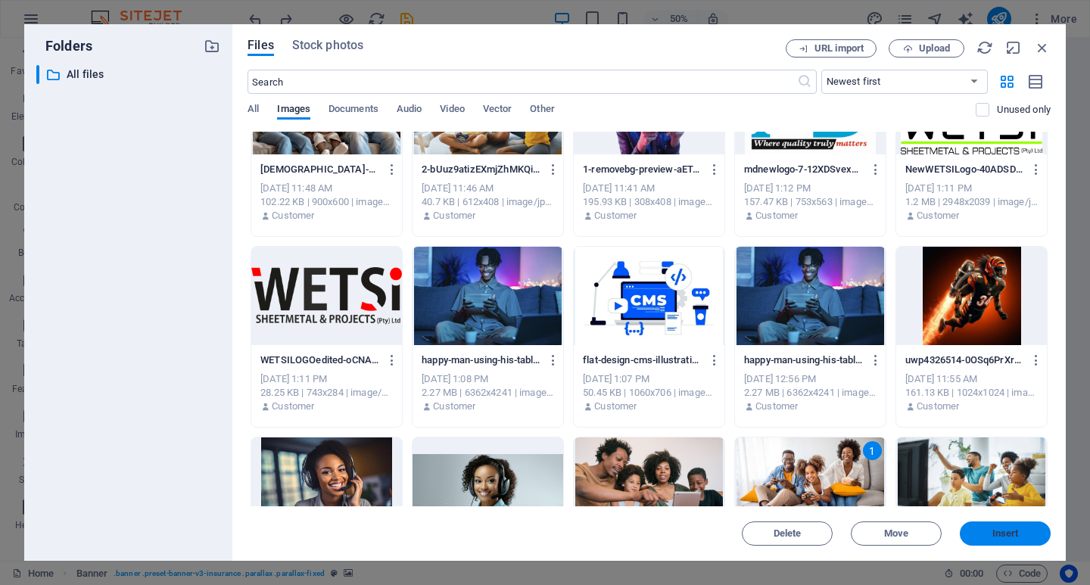
click at [984, 528] on button "Insert" at bounding box center [1004, 533] width 91 height 24
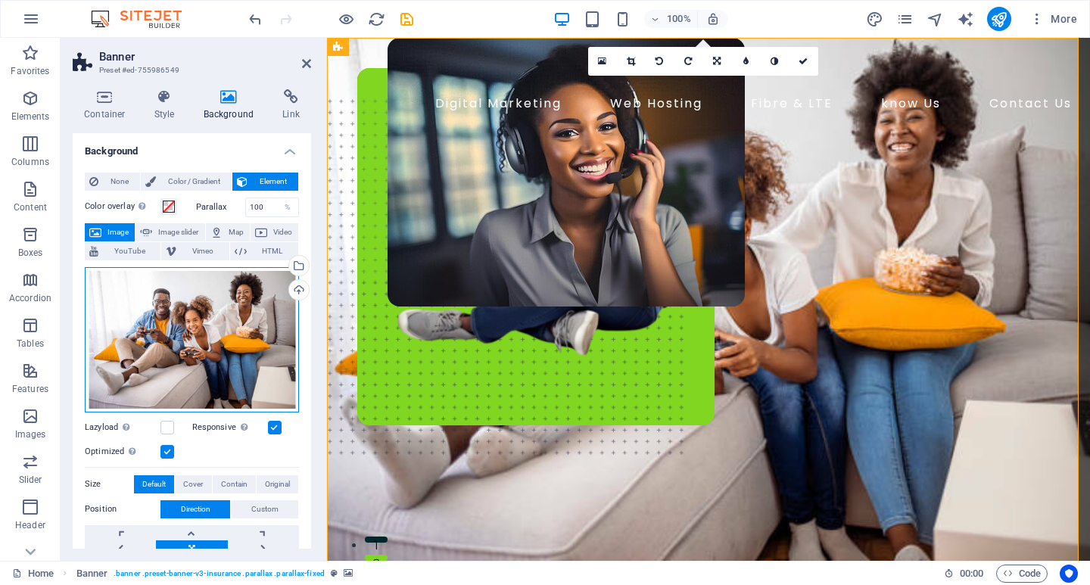
click at [169, 319] on div "Drag files here, click to choose files or select files from Files or our free s…" at bounding box center [192, 339] width 214 height 145
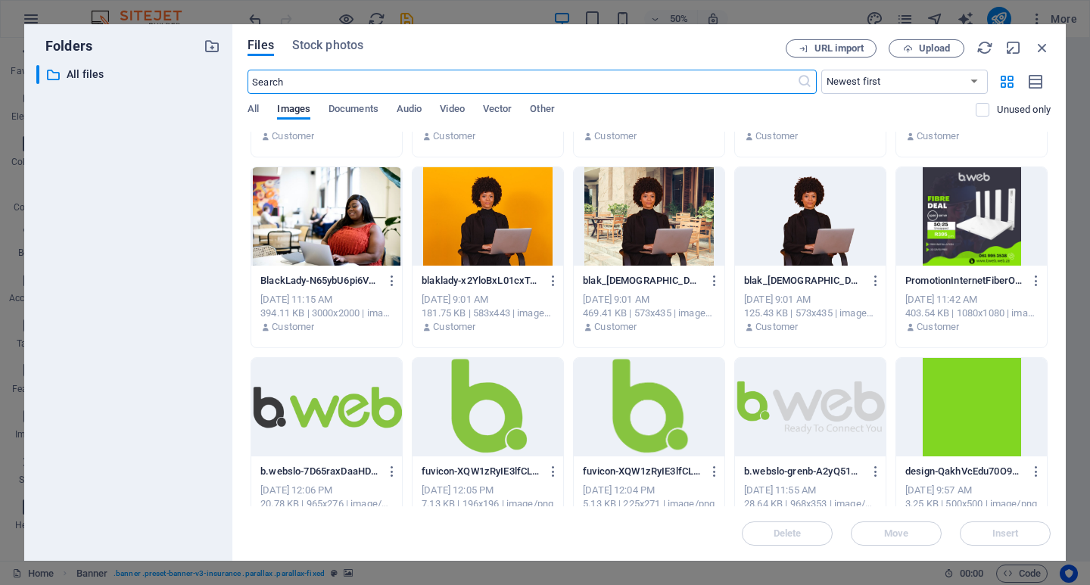
scroll to position [378, 0]
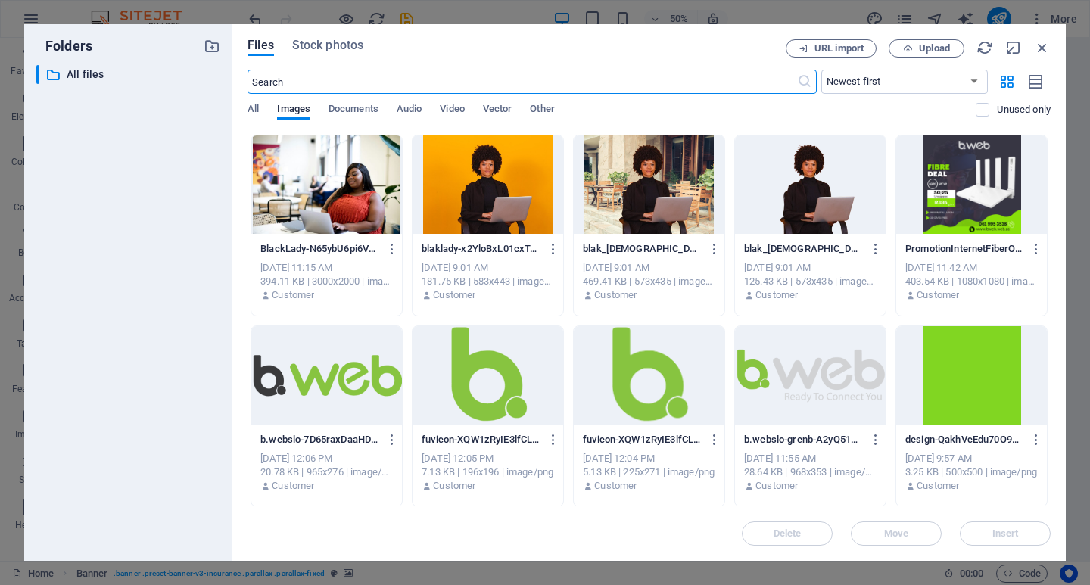
click at [286, 191] on div at bounding box center [326, 184] width 151 height 98
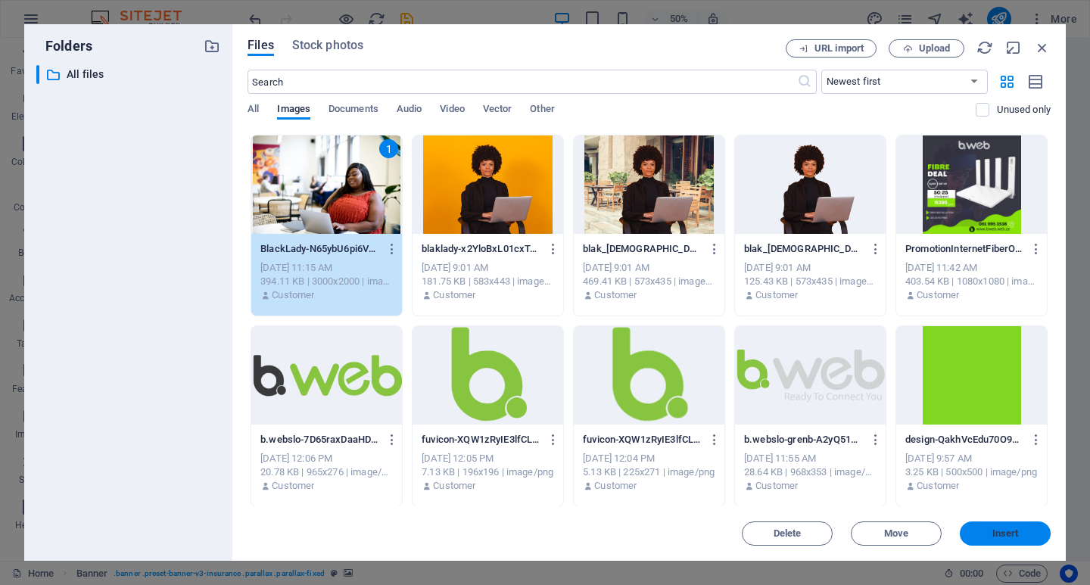
click at [988, 535] on span "Insert" at bounding box center [1005, 533] width 79 height 9
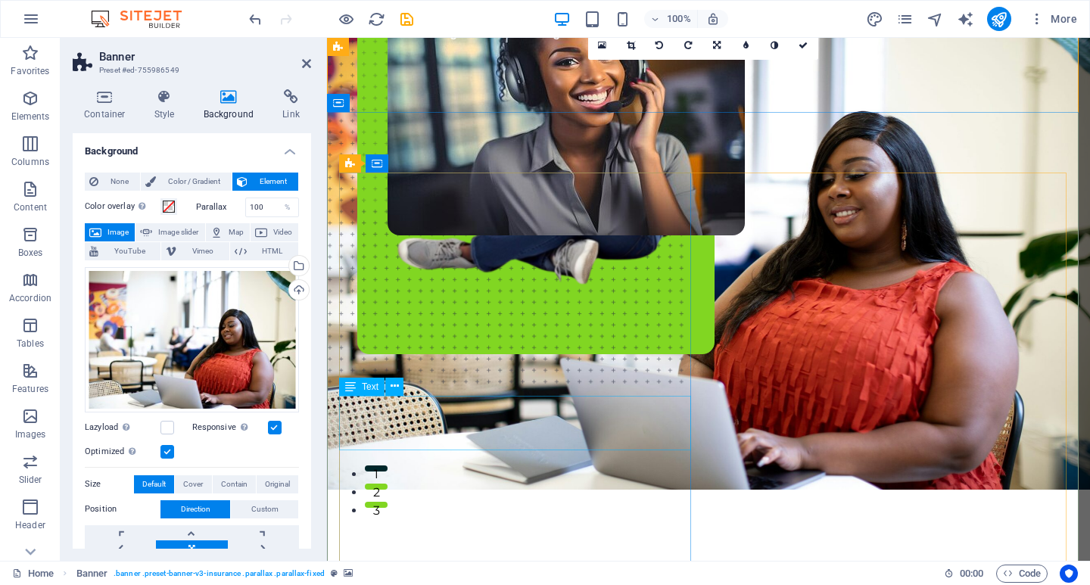
scroll to position [0, 0]
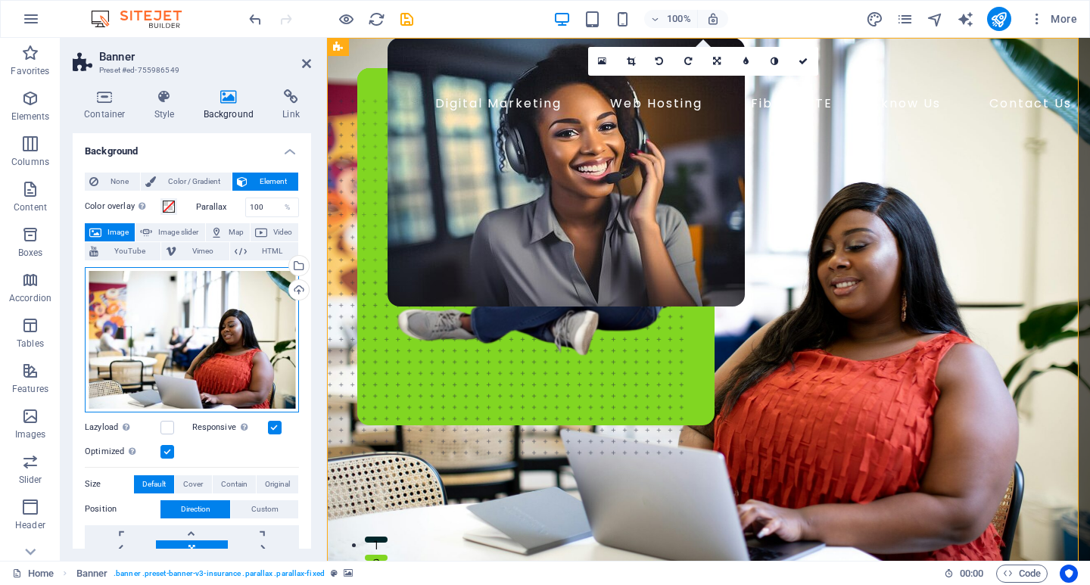
click at [227, 354] on div "Drag files here, click to choose files or select files from Files or our free s…" at bounding box center [192, 339] width 214 height 145
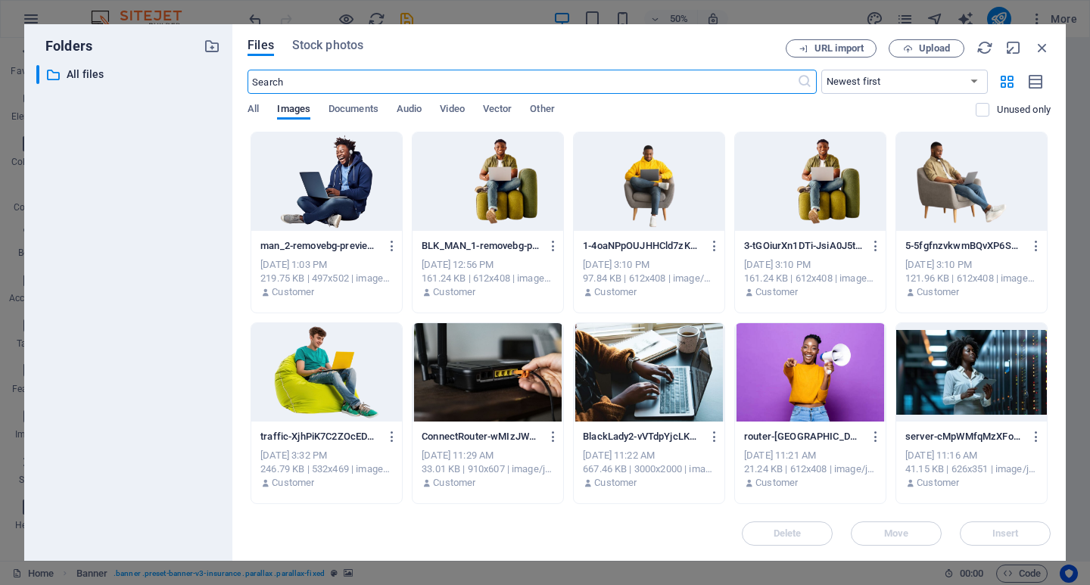
click at [966, 380] on div at bounding box center [971, 372] width 151 height 98
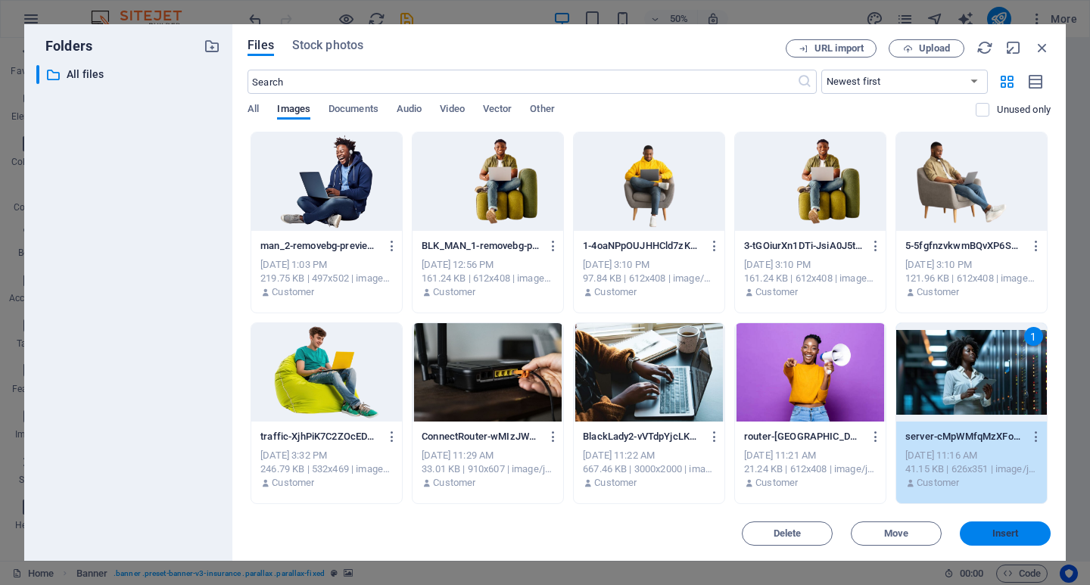
click at [1000, 530] on span "Insert" at bounding box center [1005, 533] width 26 height 9
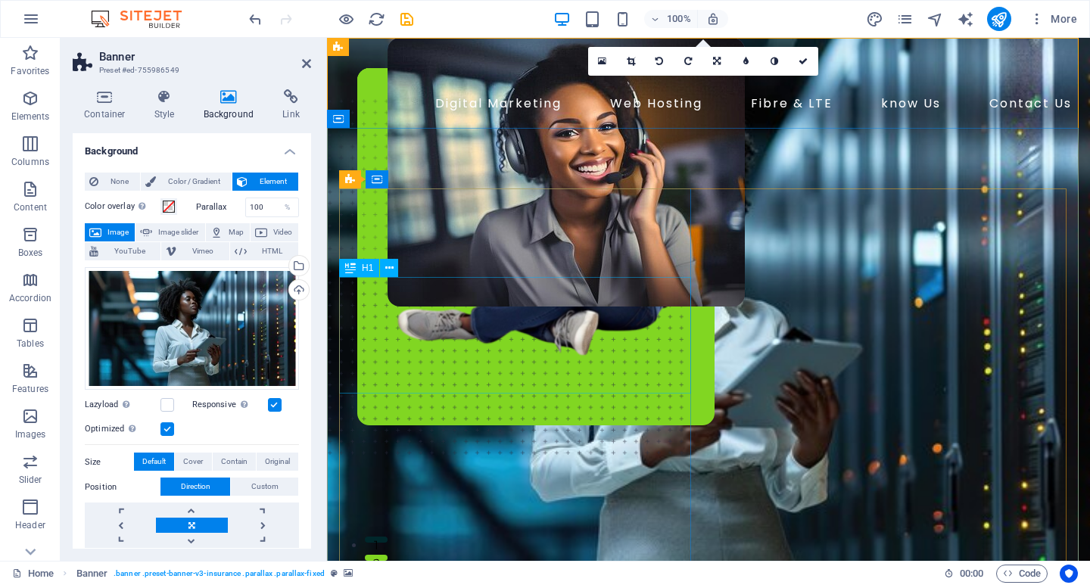
scroll to position [76, 0]
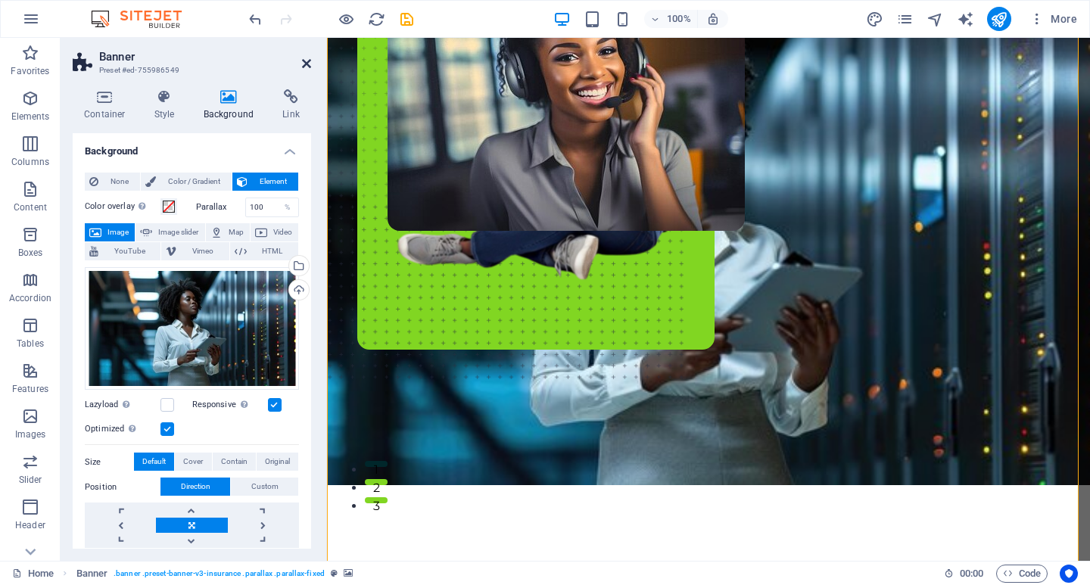
click at [307, 64] on icon at bounding box center [306, 64] width 9 height 12
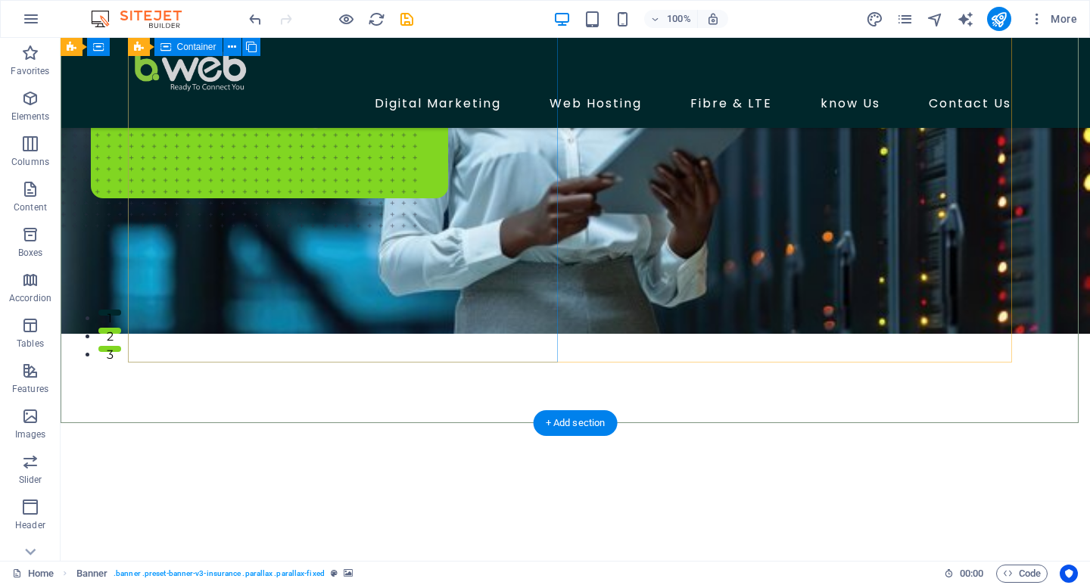
scroll to position [0, 0]
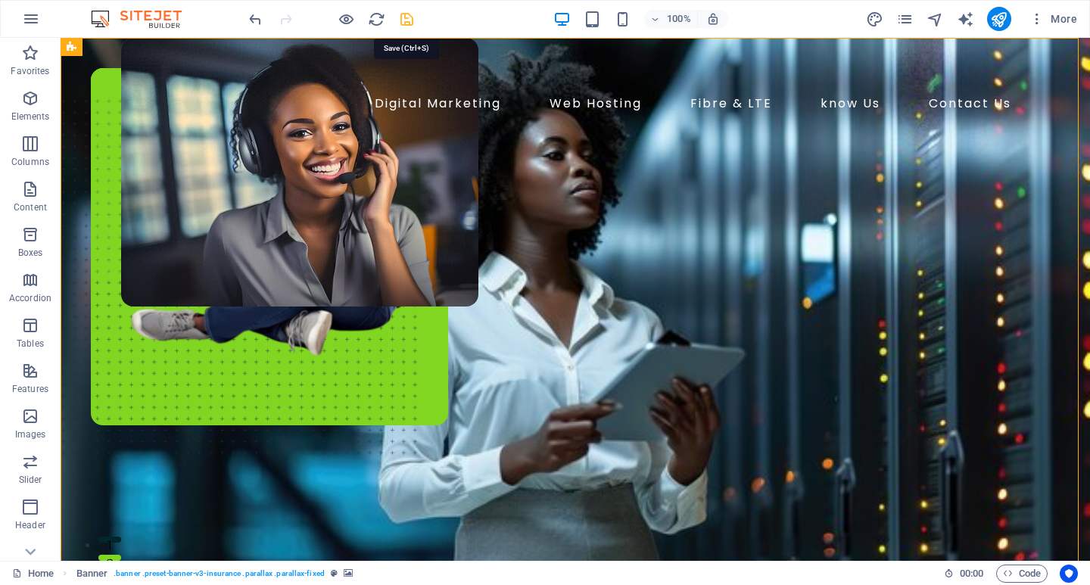
click at [407, 18] on icon "save" at bounding box center [406, 19] width 17 height 17
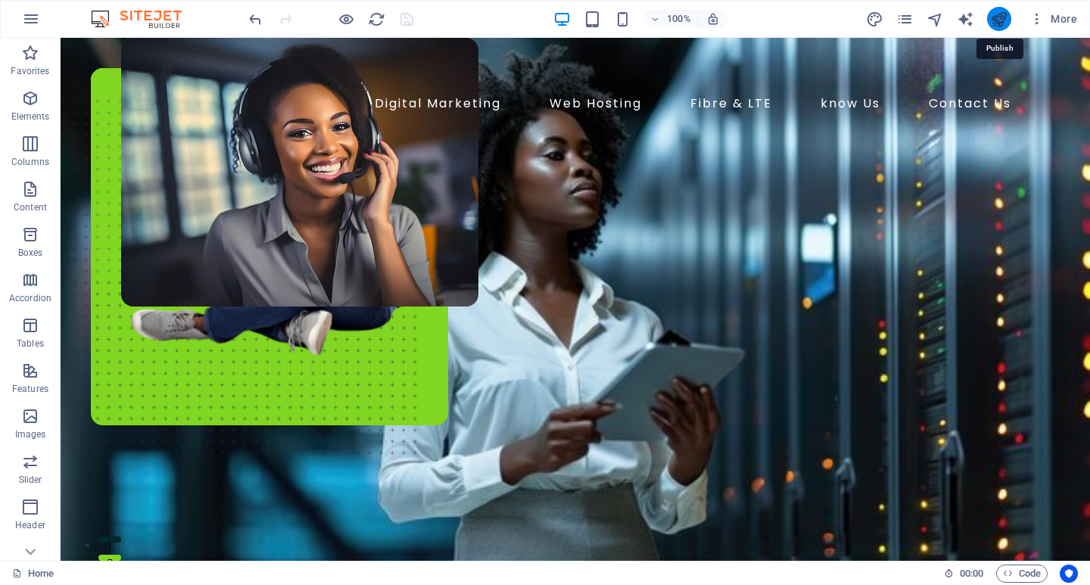
click at [1000, 16] on icon "publish" at bounding box center [998, 19] width 17 height 17
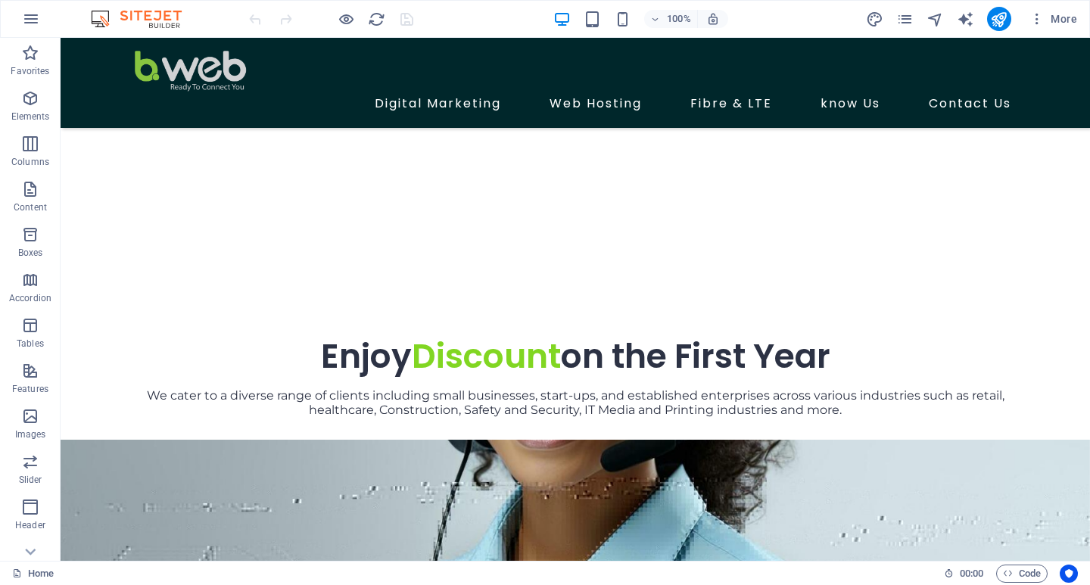
scroll to position [681, 0]
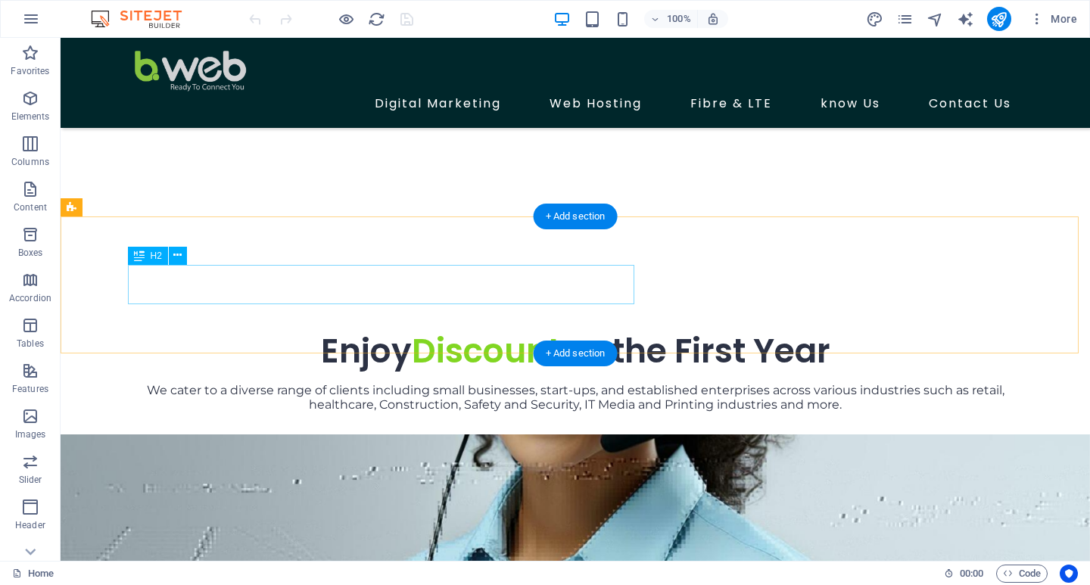
drag, startPoint x: 233, startPoint y: 283, endPoint x: 299, endPoint y: 321, distance: 75.9
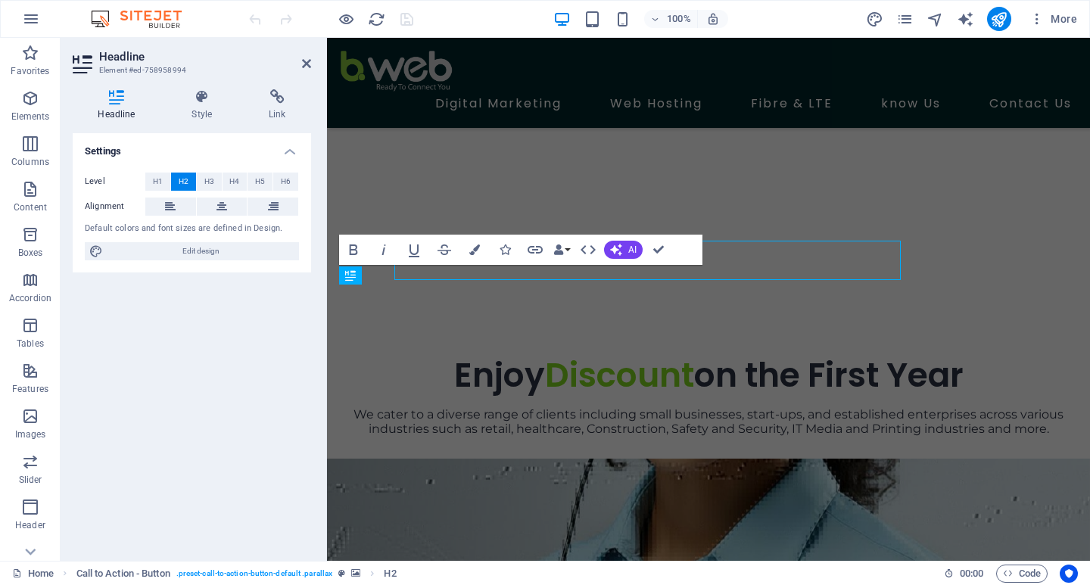
scroll to position [705, 0]
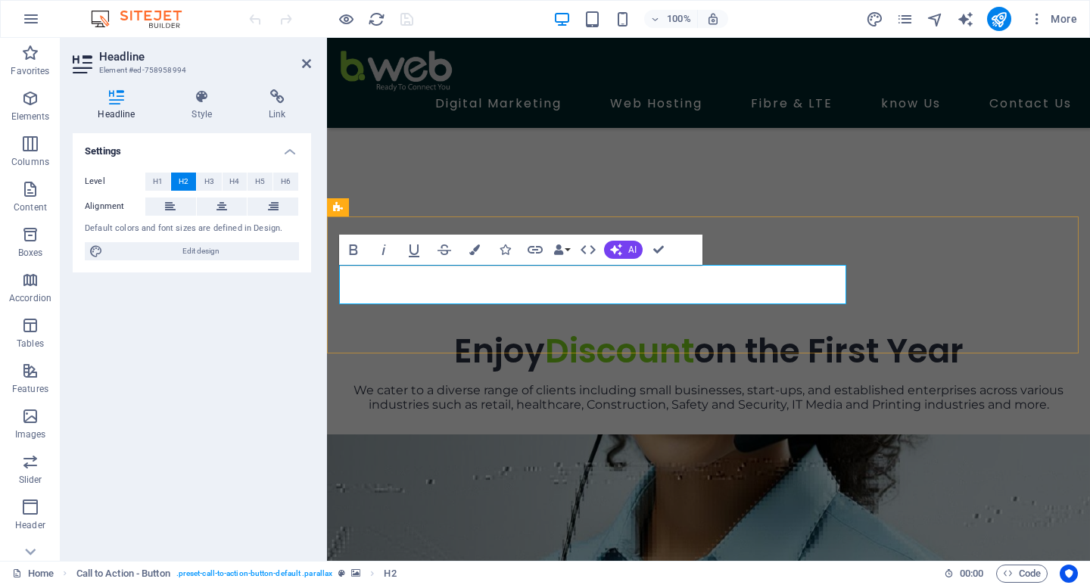
drag, startPoint x: 449, startPoint y: 285, endPoint x: 349, endPoint y: 288, distance: 100.7
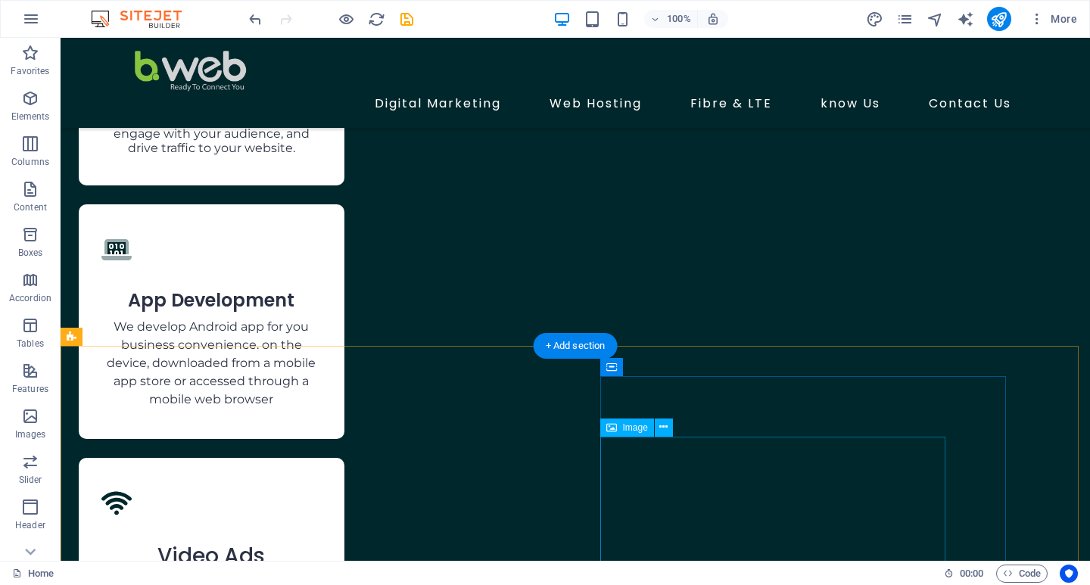
scroll to position [2724, 0]
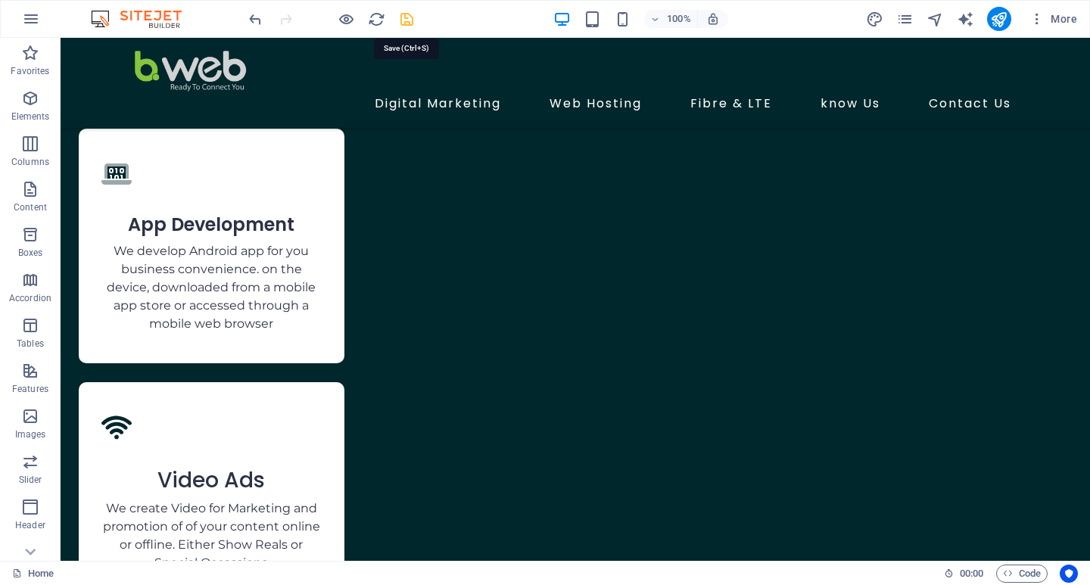
click at [406, 16] on icon "save" at bounding box center [406, 19] width 17 height 17
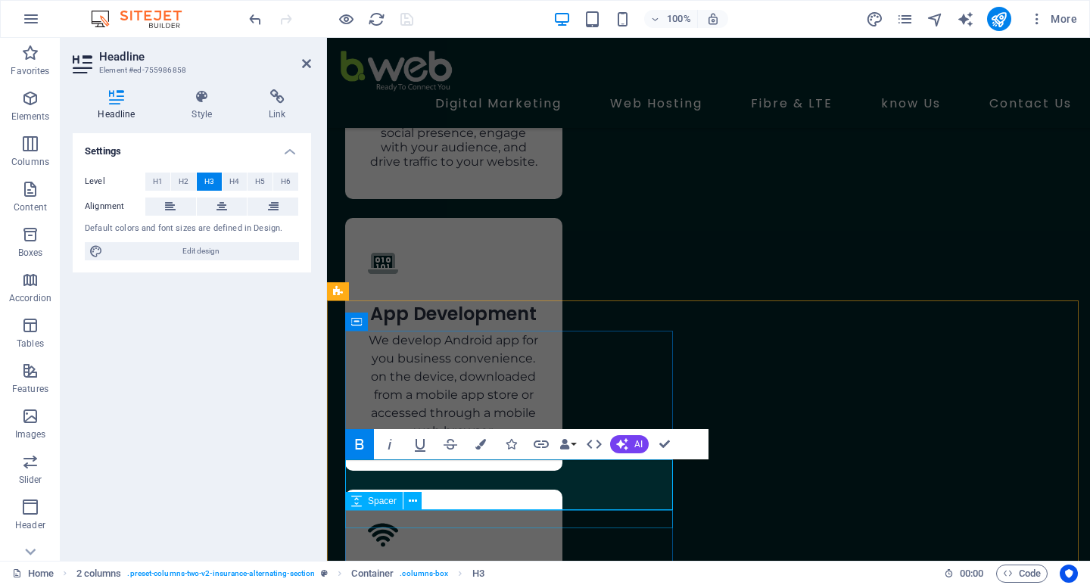
scroll to position [2821, 0]
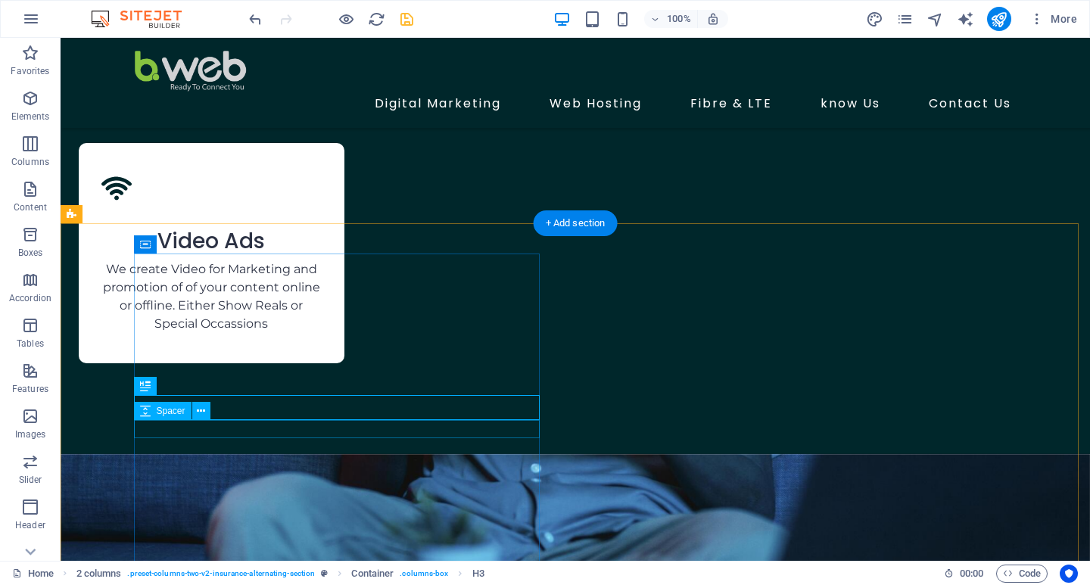
scroll to position [2964, 0]
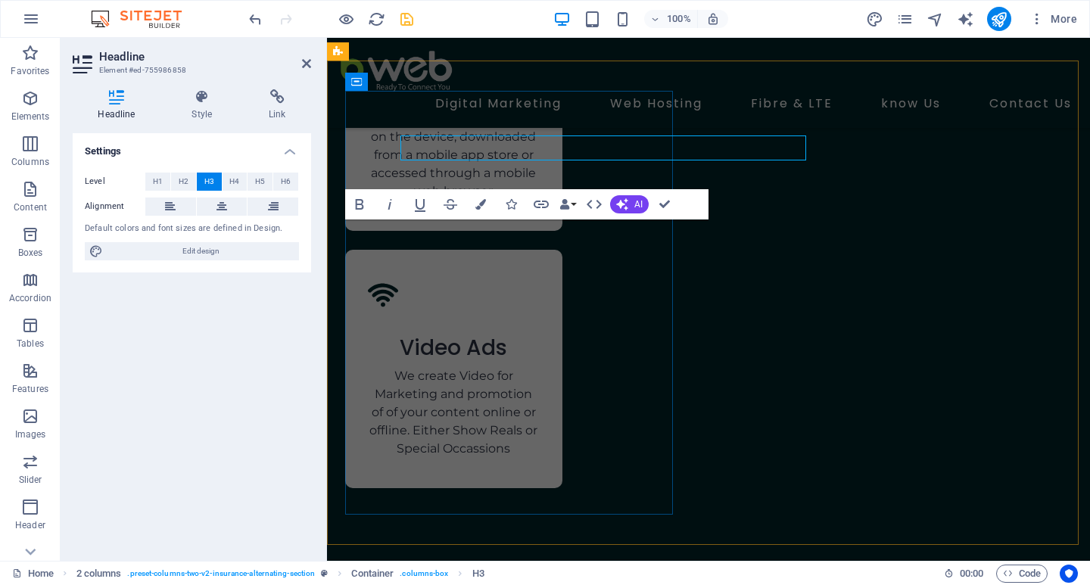
scroll to position [3061, 0]
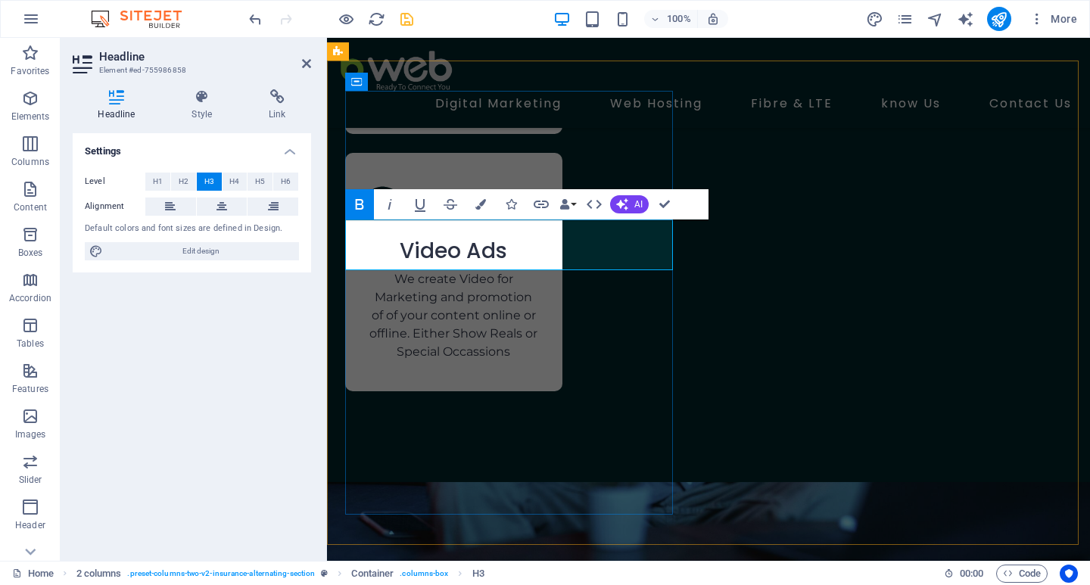
drag, startPoint x: 667, startPoint y: 204, endPoint x: 528, endPoint y: 292, distance: 164.4
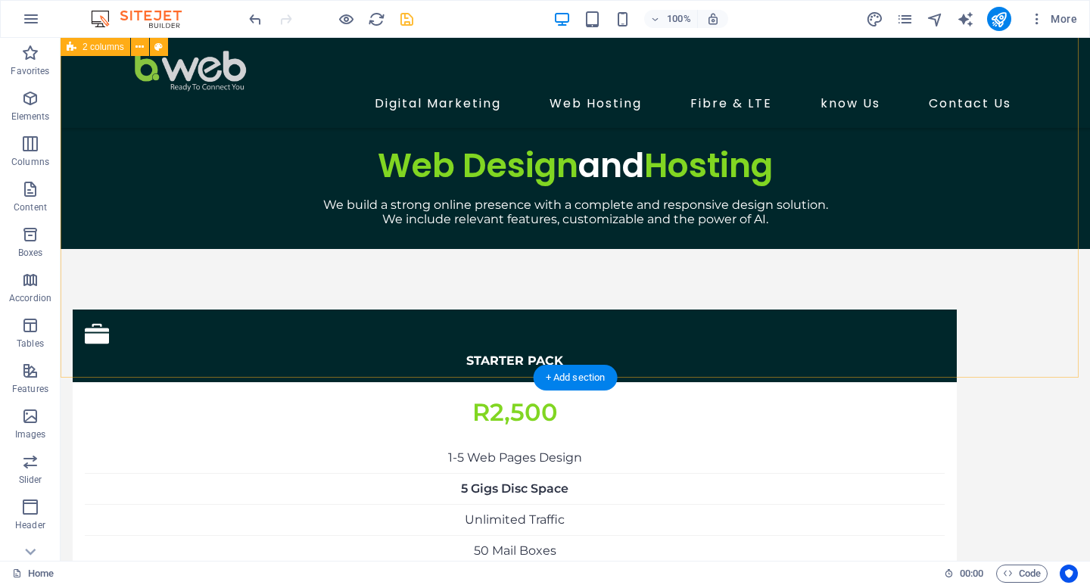
scroll to position [4263, 0]
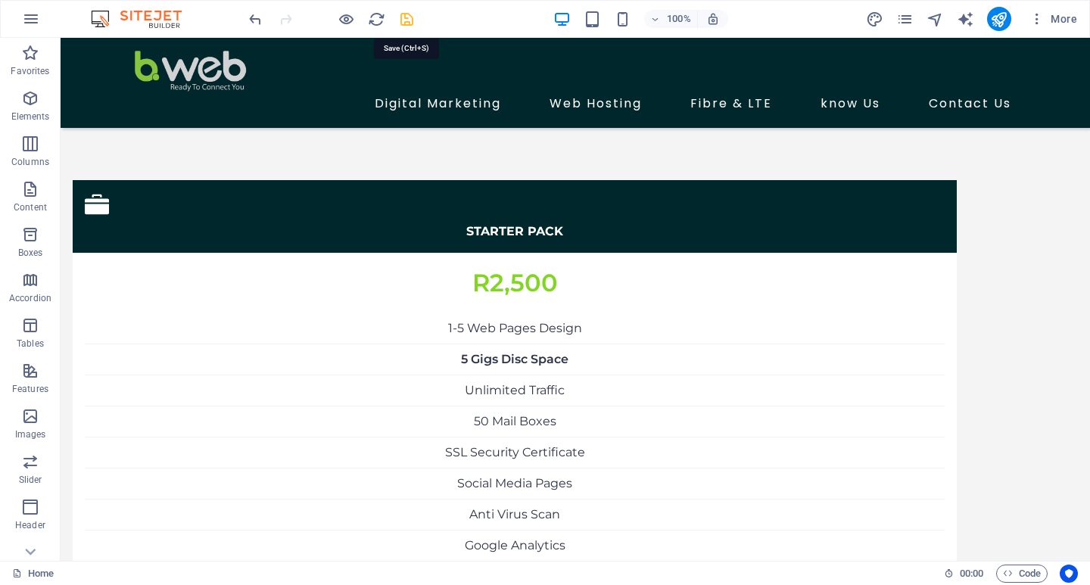
click at [406, 20] on icon "save" at bounding box center [406, 19] width 17 height 17
click at [907, 20] on icon "pages" at bounding box center [904, 19] width 17 height 17
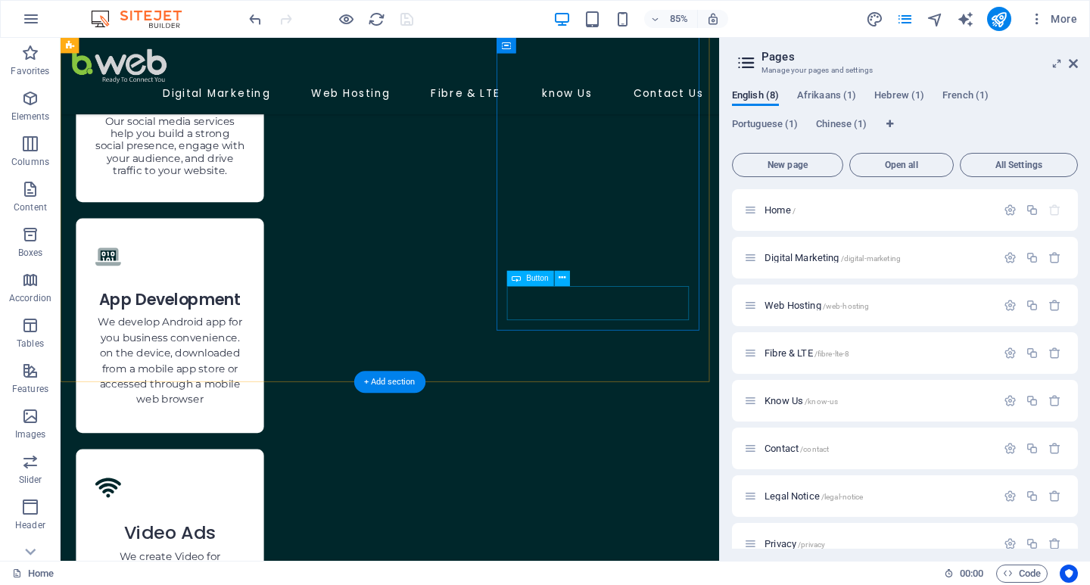
scroll to position [2642, 0]
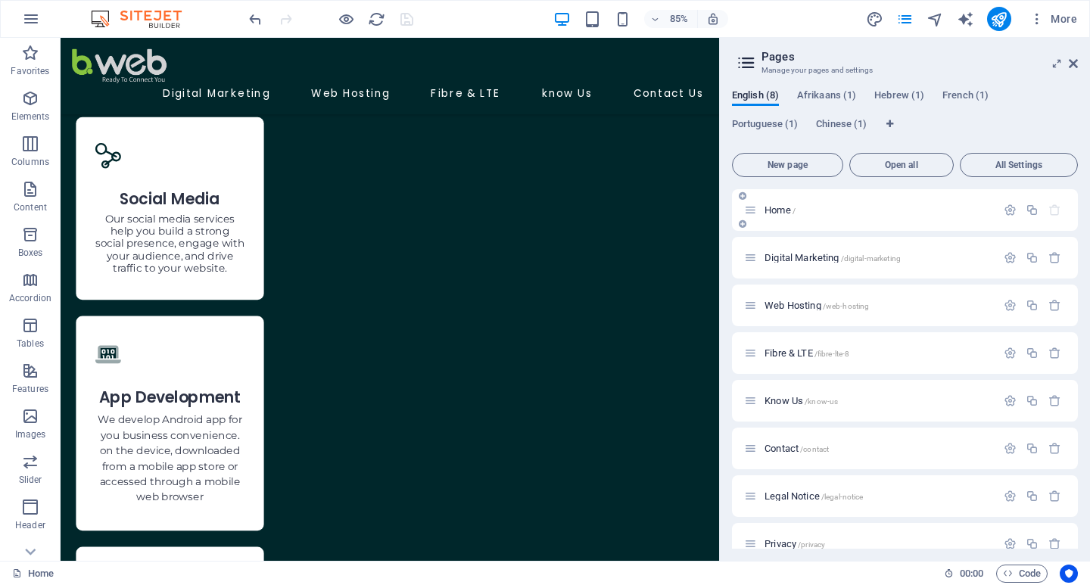
click at [914, 212] on p "Home /" at bounding box center [877, 210] width 227 height 10
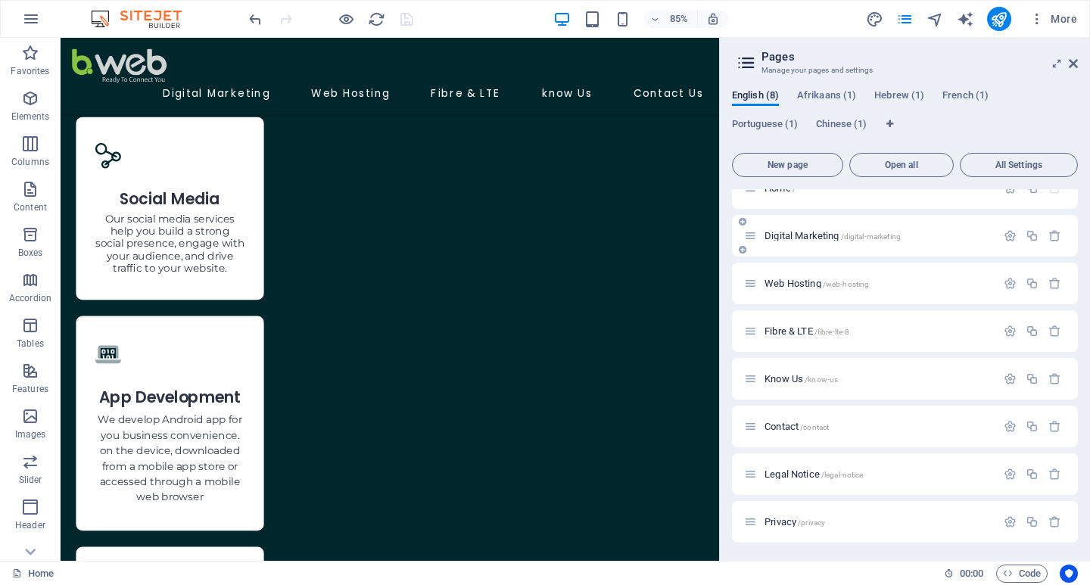
click at [845, 239] on span "/digital-marketing" at bounding box center [871, 236] width 61 height 8
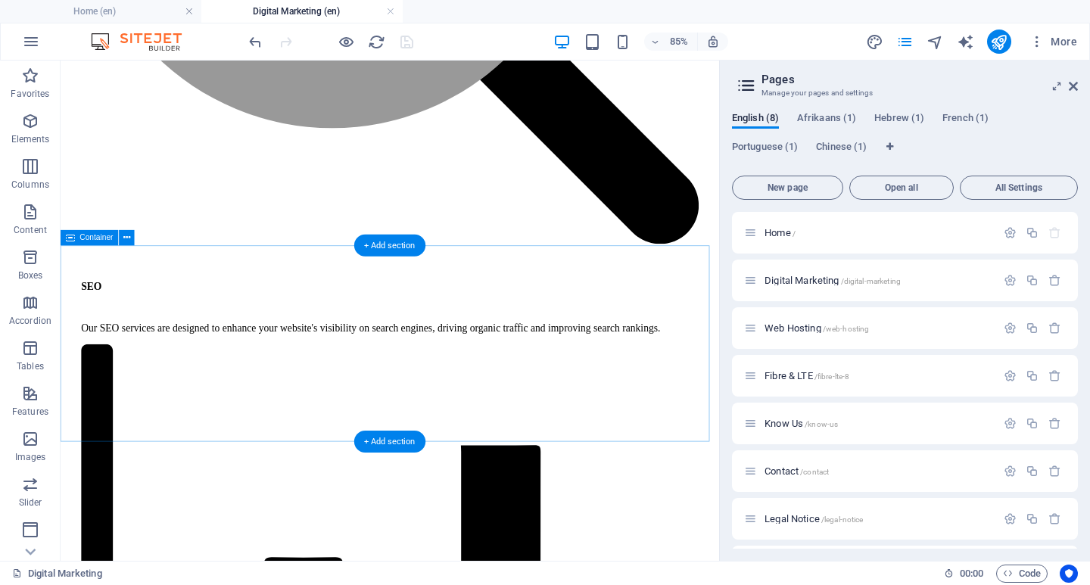
scroll to position [1438, 0]
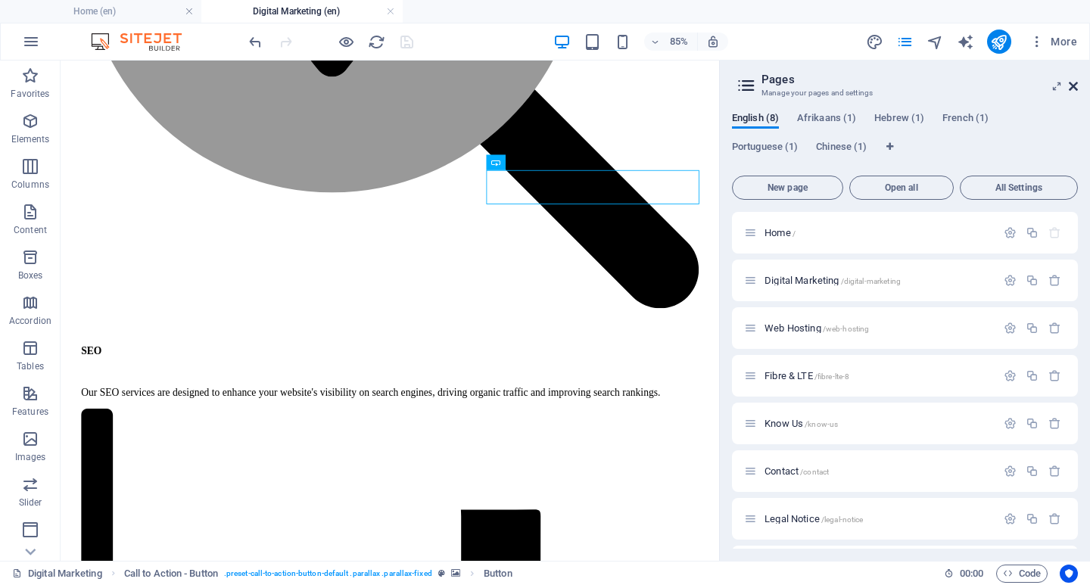
click at [1076, 87] on icon at bounding box center [1072, 86] width 9 height 12
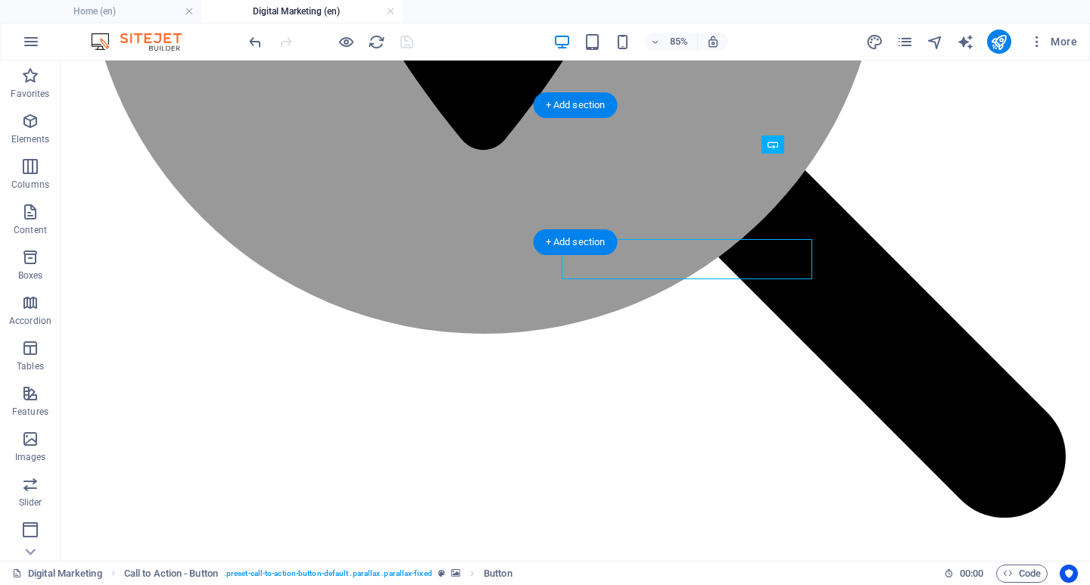
scroll to position [1388, 0]
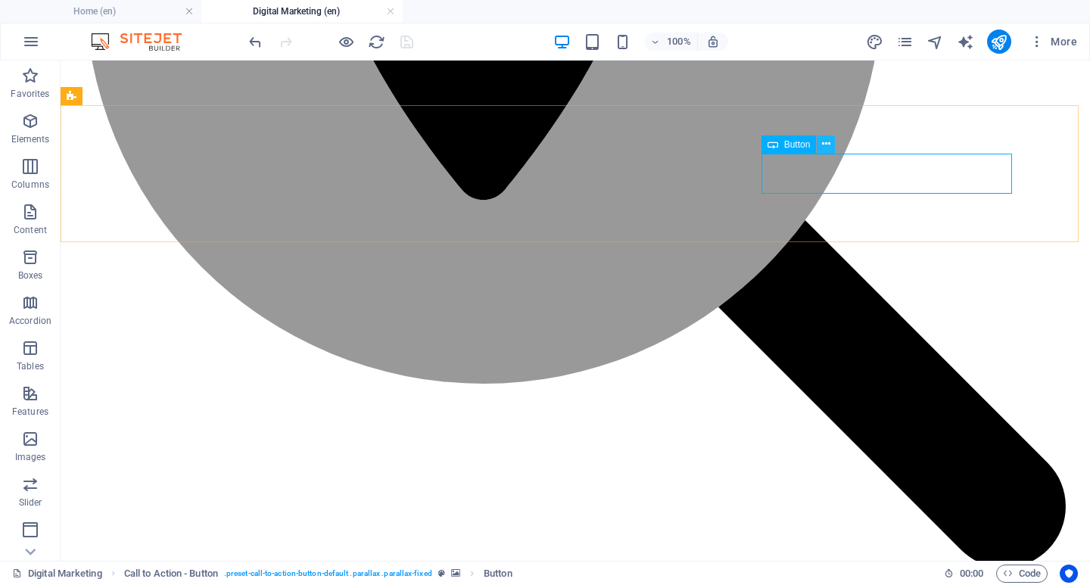
click at [829, 145] on icon at bounding box center [826, 144] width 8 height 16
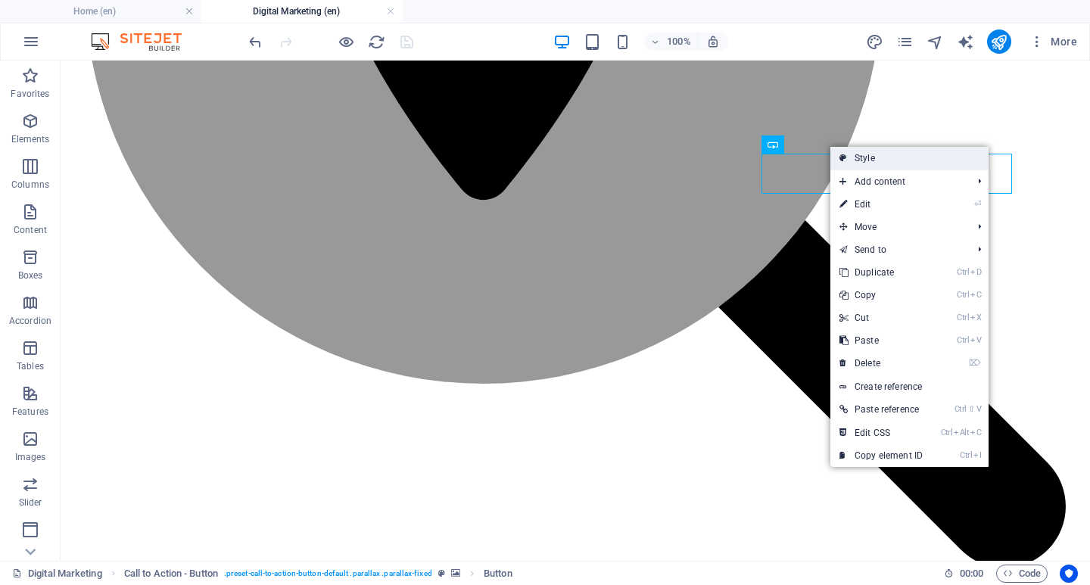
click at [863, 153] on link "Style" at bounding box center [909, 158] width 158 height 23
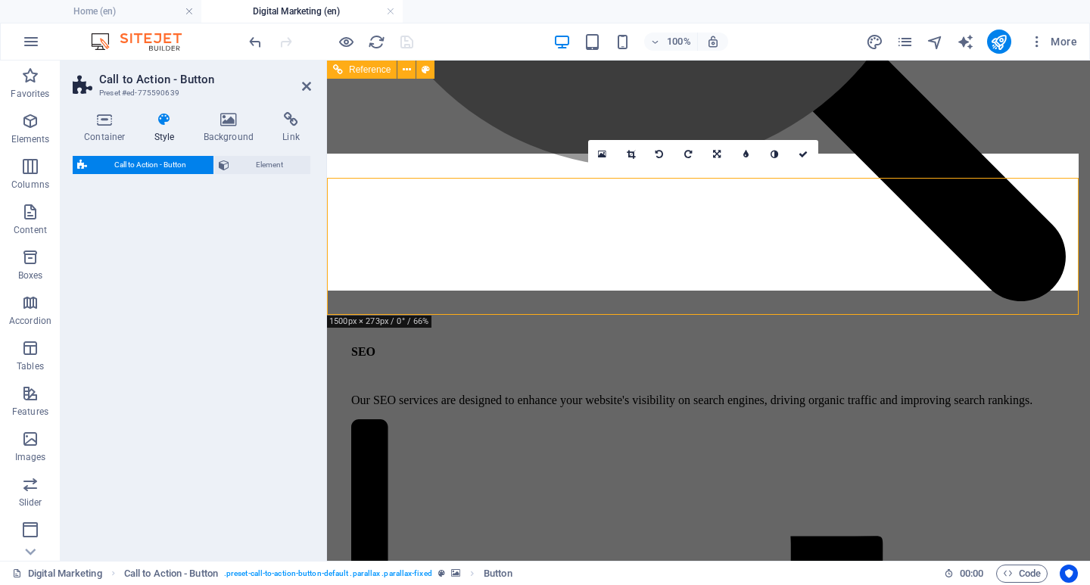
select select "rem"
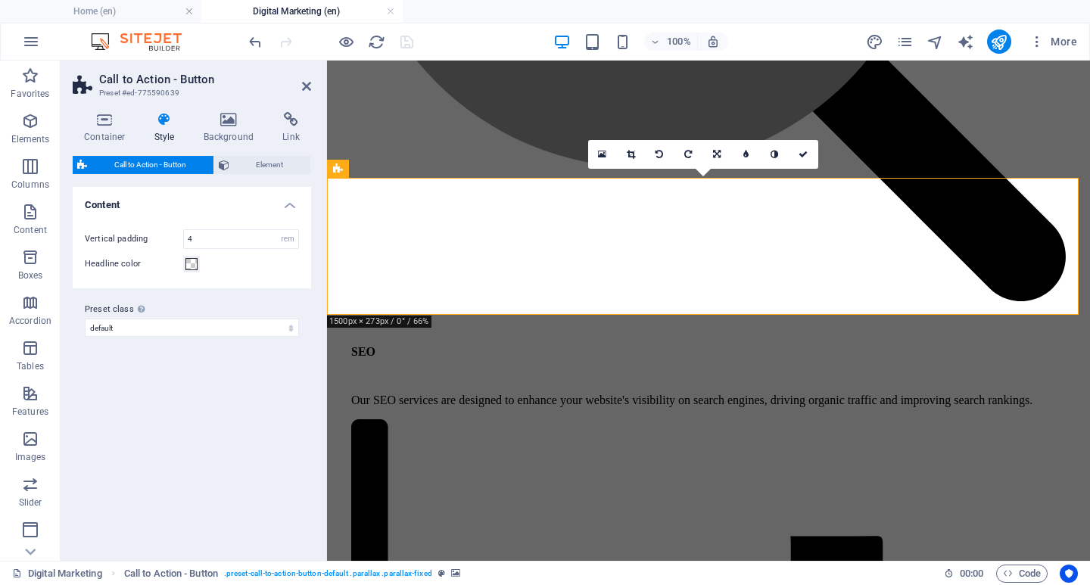
scroll to position [1430, 0]
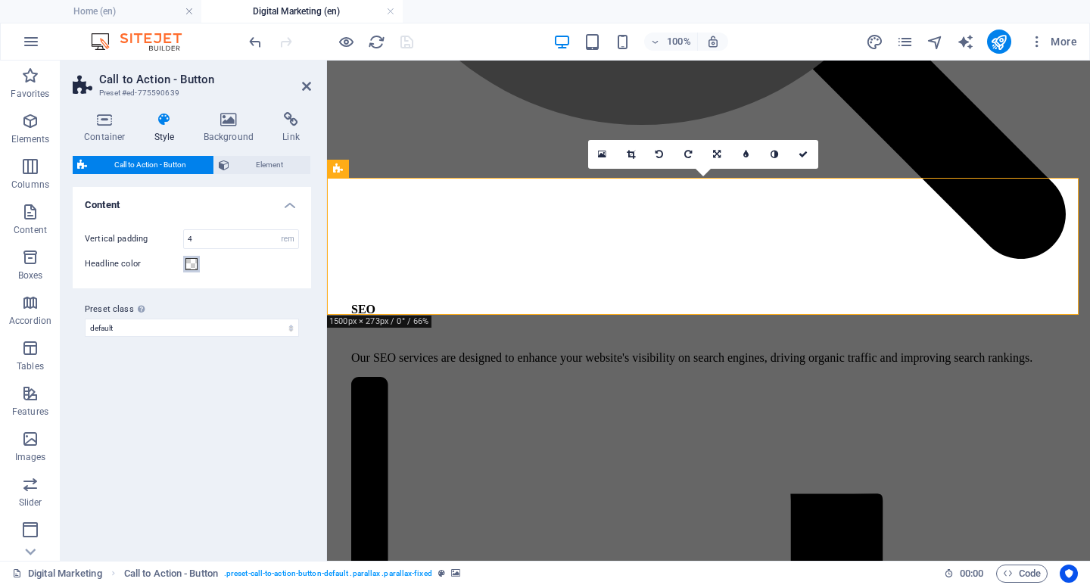
click at [188, 264] on span at bounding box center [191, 264] width 12 height 12
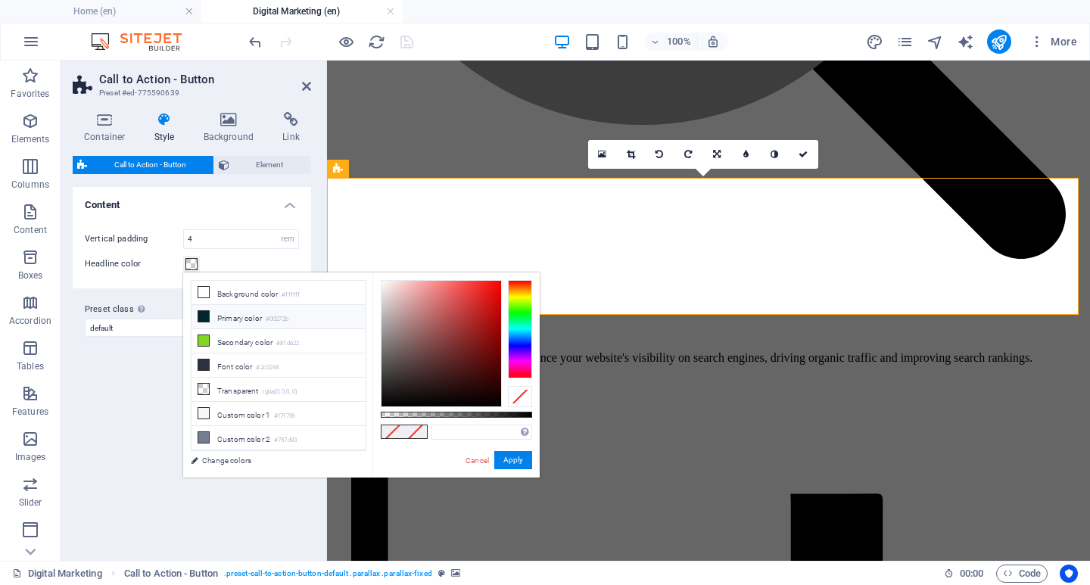
click at [202, 316] on icon at bounding box center [203, 316] width 11 height 11
type input "#00272b"
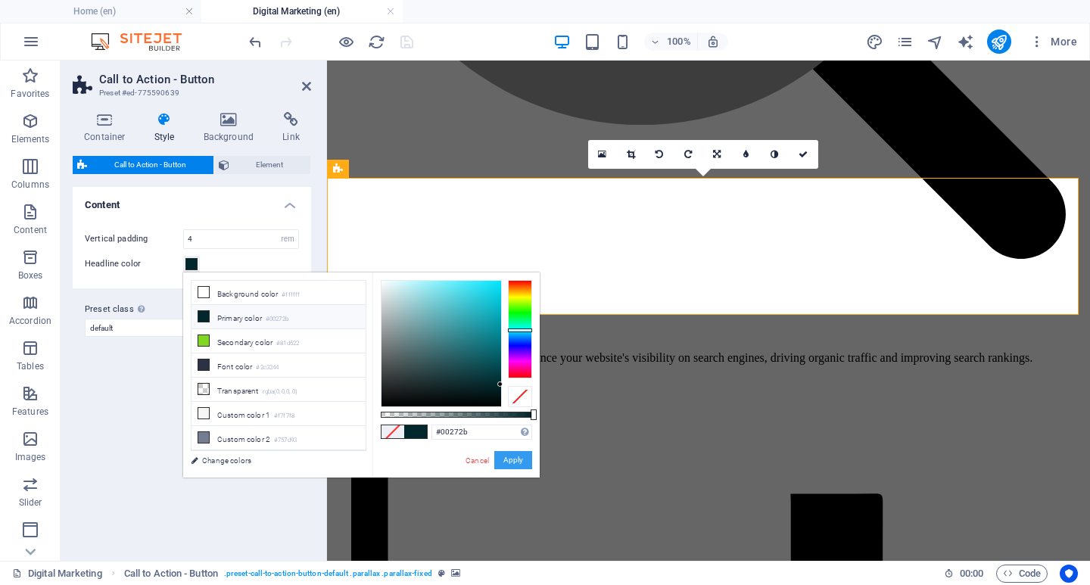
click at [510, 462] on button "Apply" at bounding box center [513, 460] width 38 height 18
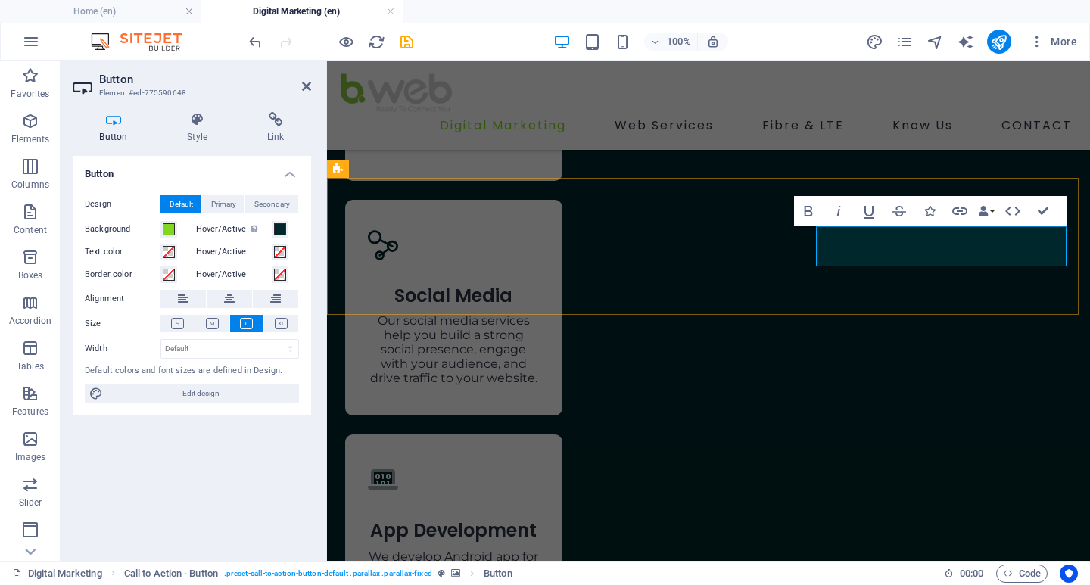
click at [169, 230] on span at bounding box center [169, 229] width 12 height 12
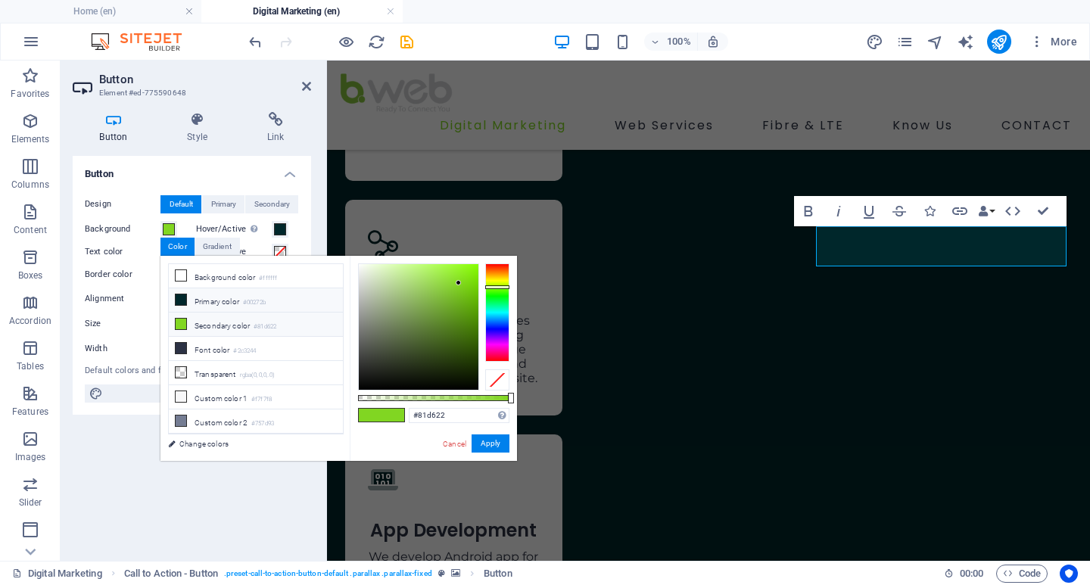
click at [179, 300] on icon at bounding box center [181, 299] width 11 height 11
type input "#00272b"
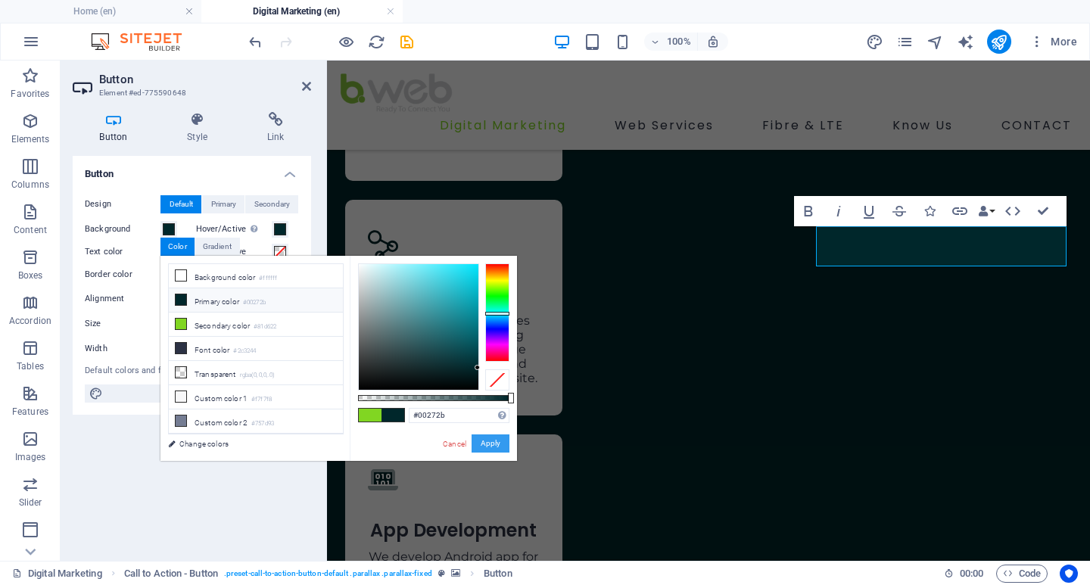
click at [487, 440] on button "Apply" at bounding box center [490, 443] width 38 height 18
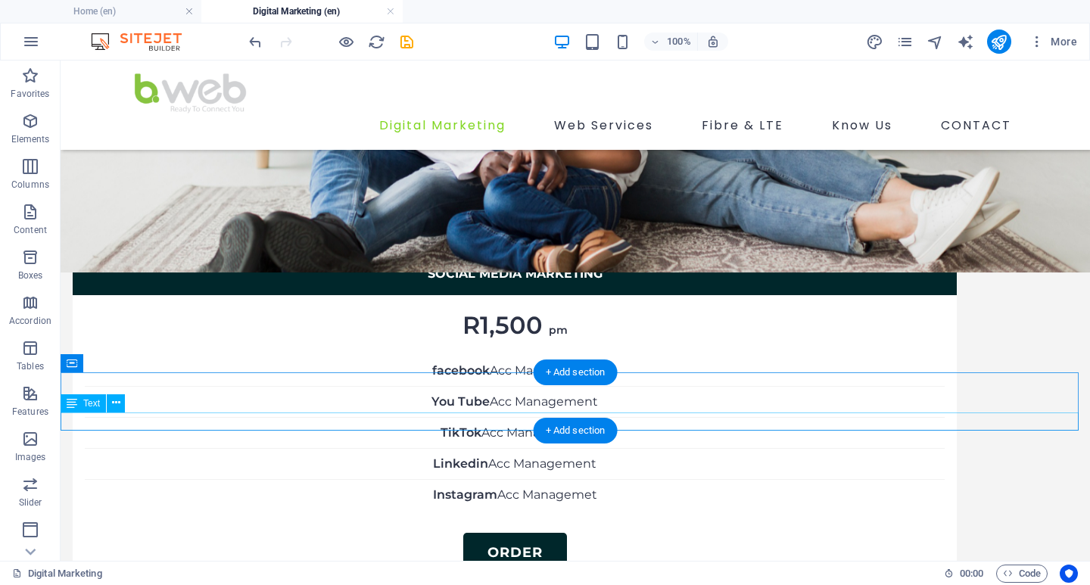
scroll to position [2915, 0]
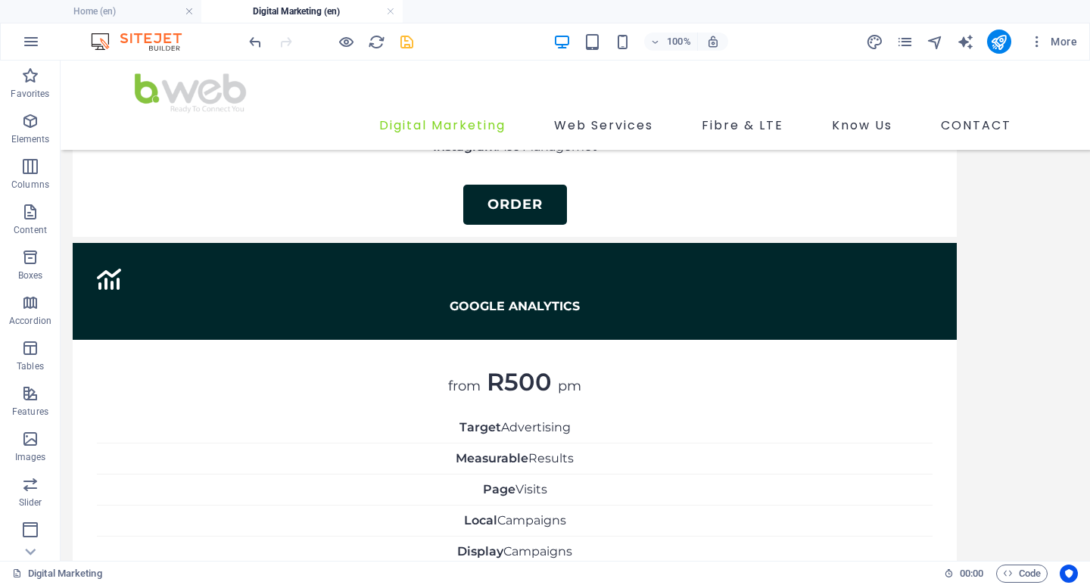
click at [406, 42] on icon "save" at bounding box center [406, 41] width 17 height 17
click at [994, 39] on icon "publish" at bounding box center [998, 41] width 17 height 17
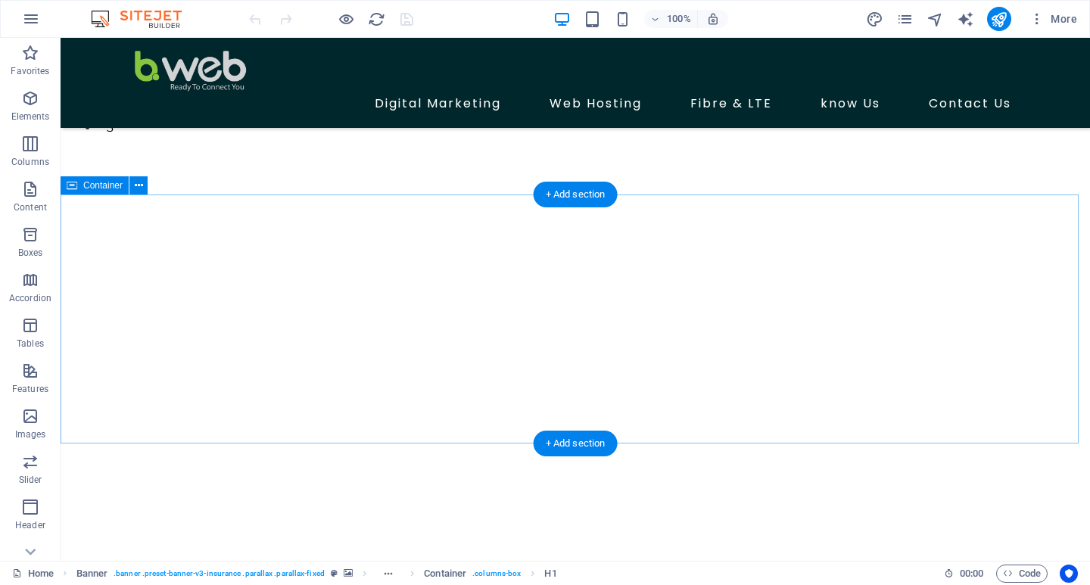
scroll to position [605, 0]
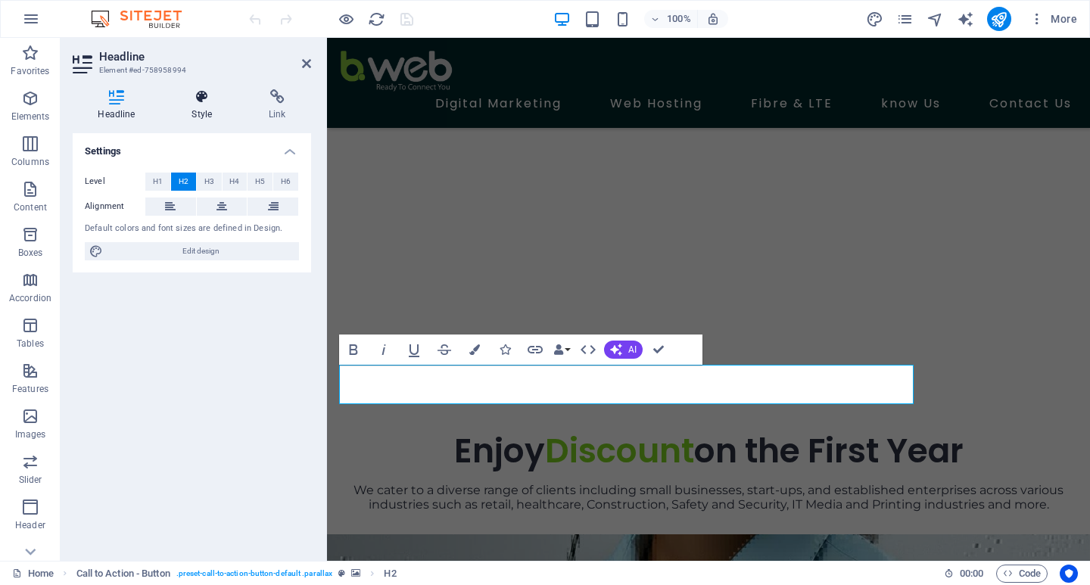
click at [199, 98] on icon at bounding box center [201, 96] width 71 height 15
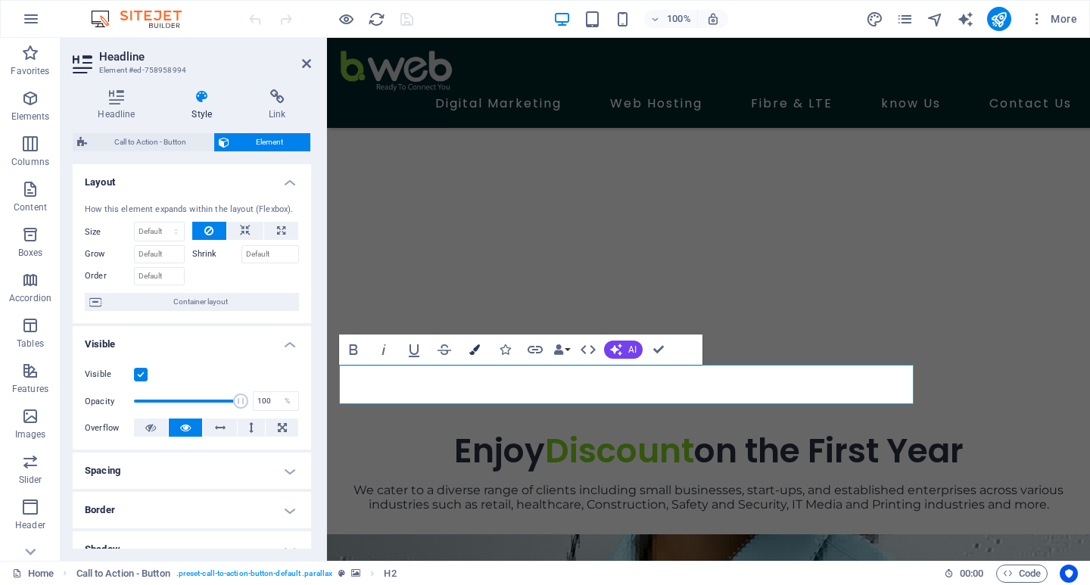
click at [476, 350] on icon "button" at bounding box center [474, 349] width 11 height 11
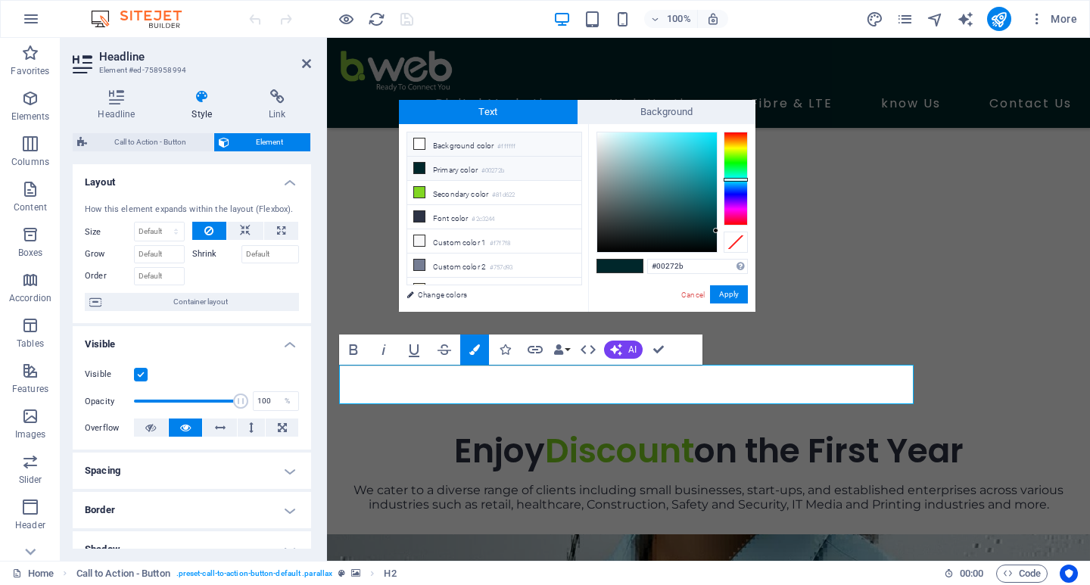
click at [417, 145] on icon at bounding box center [419, 143] width 11 height 11
type input "#ffffff"
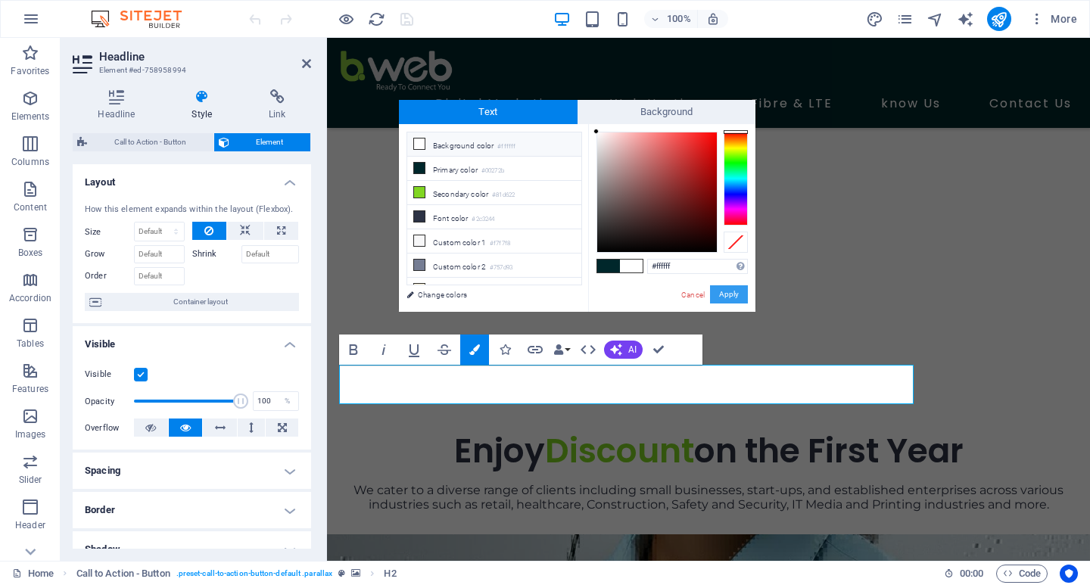
click at [729, 291] on button "Apply" at bounding box center [729, 294] width 38 height 18
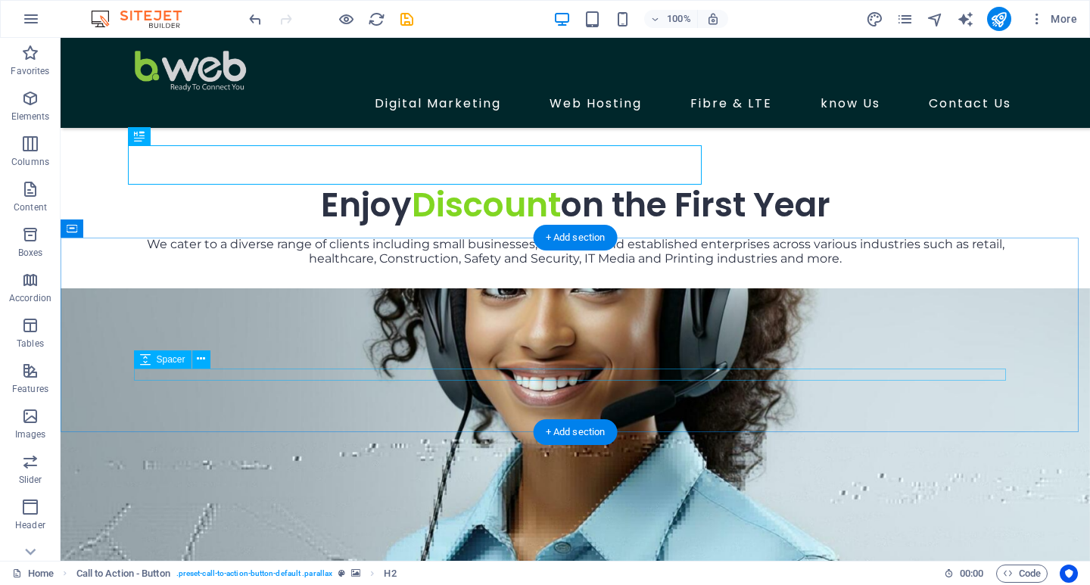
scroll to position [757, 0]
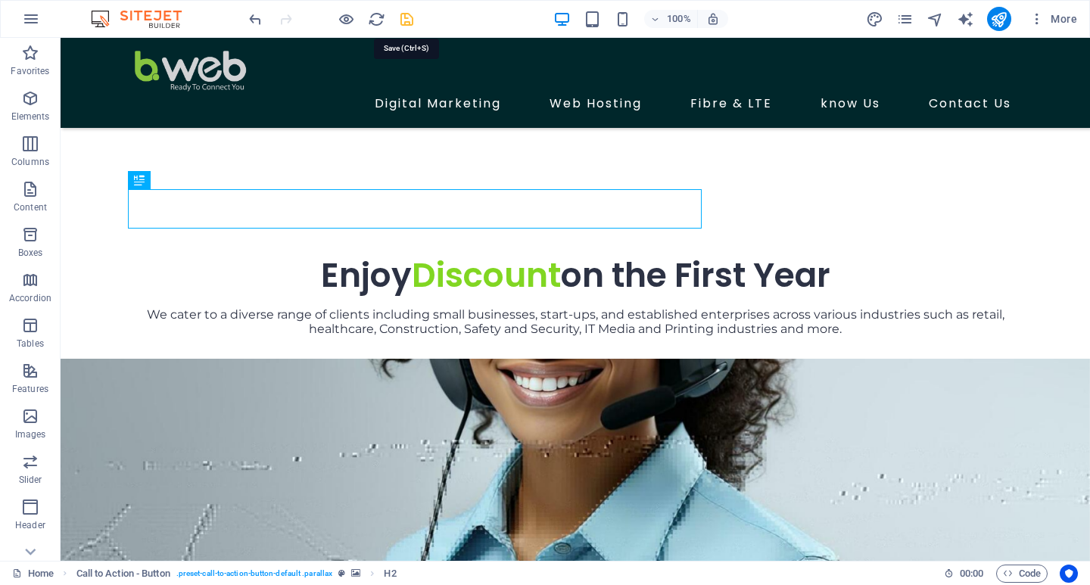
click at [407, 22] on icon "save" at bounding box center [406, 19] width 17 height 17
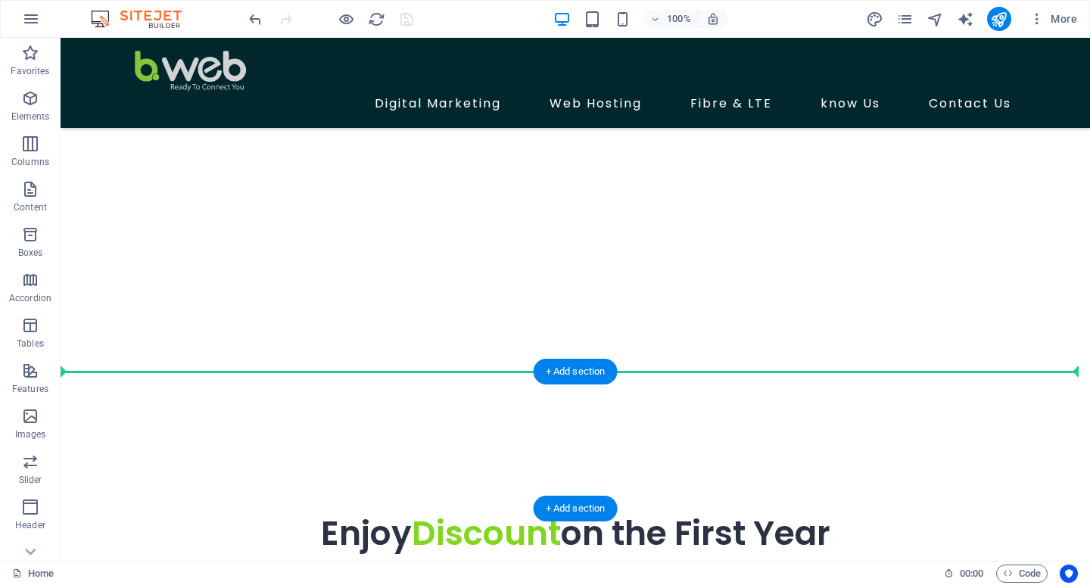
scroll to position [526, 0]
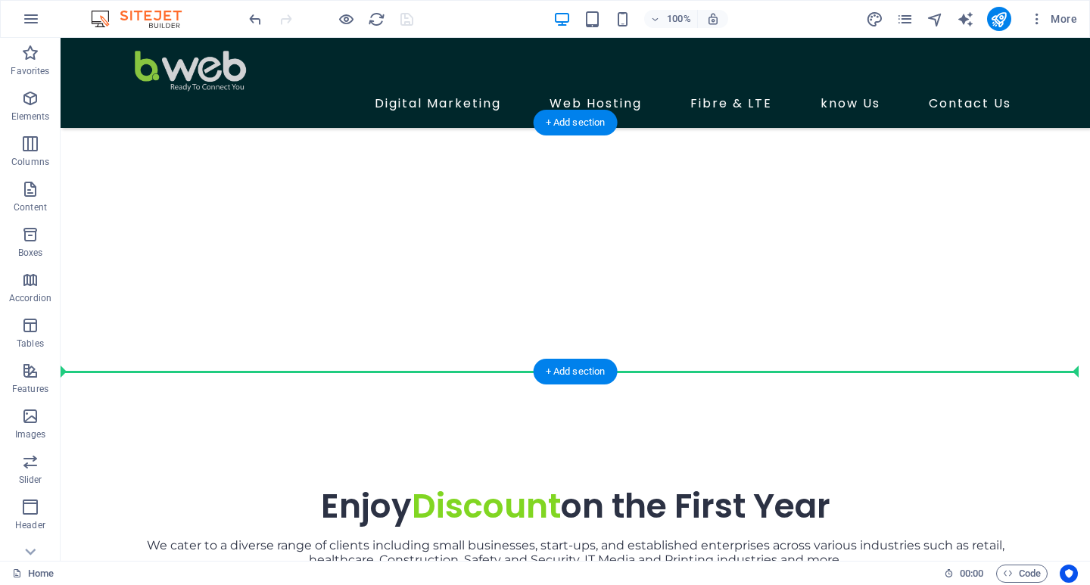
drag, startPoint x: 786, startPoint y: 167, endPoint x: 673, endPoint y: 364, distance: 226.8
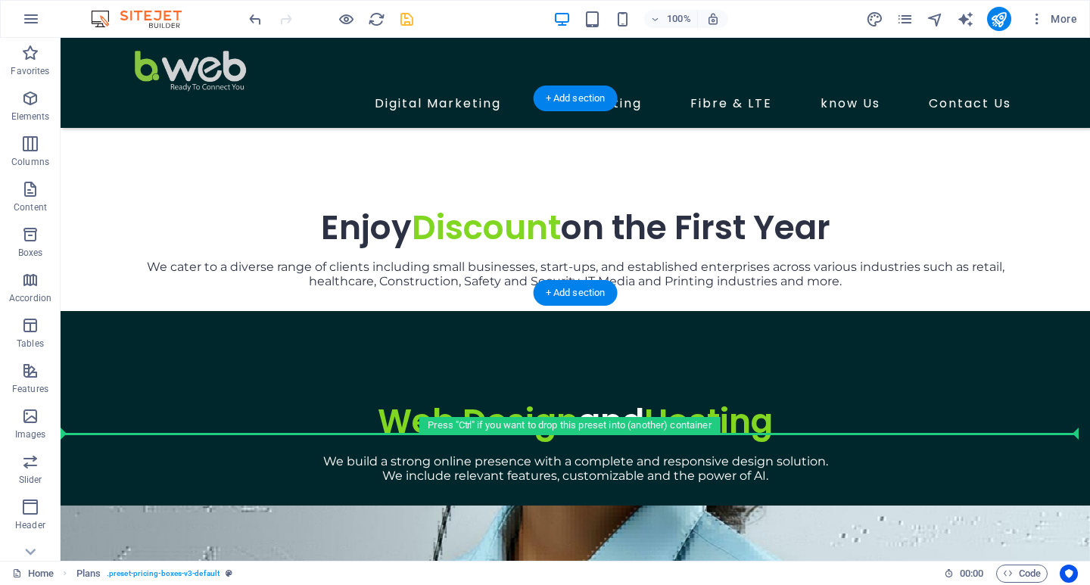
scroll to position [795, 0]
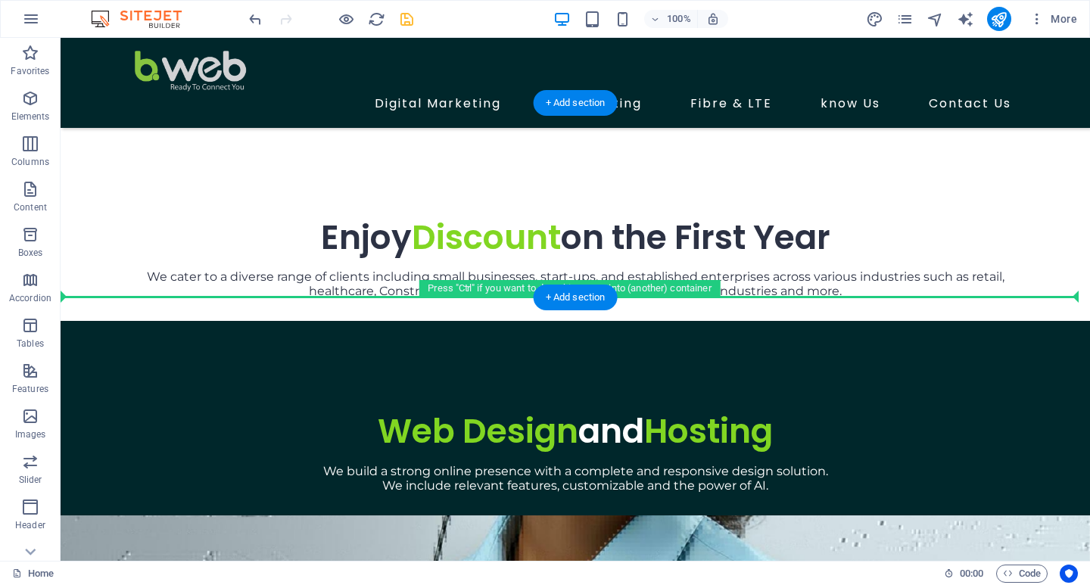
drag, startPoint x: 675, startPoint y: 225, endPoint x: 682, endPoint y: 291, distance: 66.2
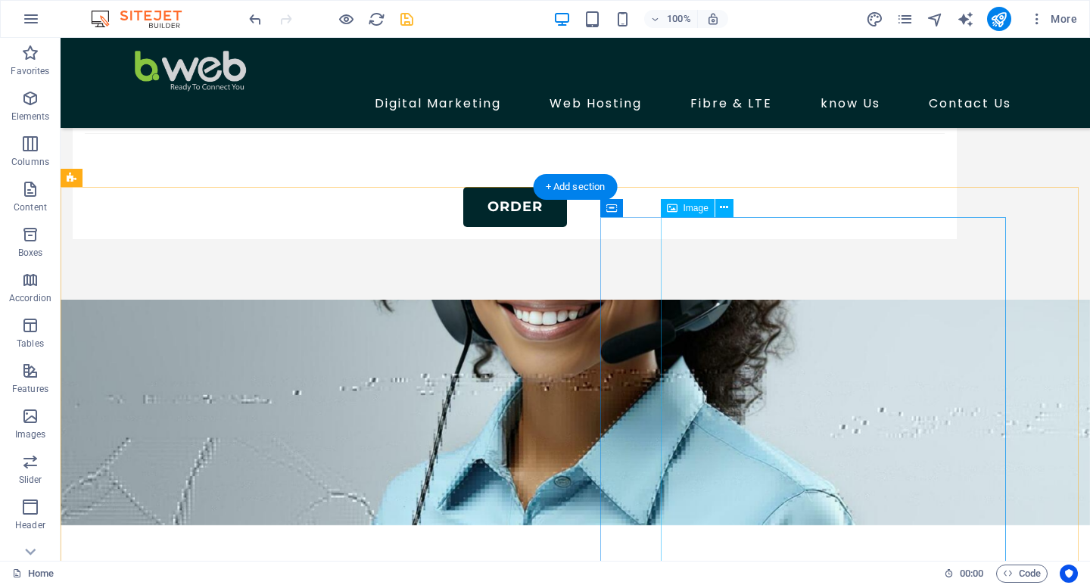
scroll to position [2989, 0]
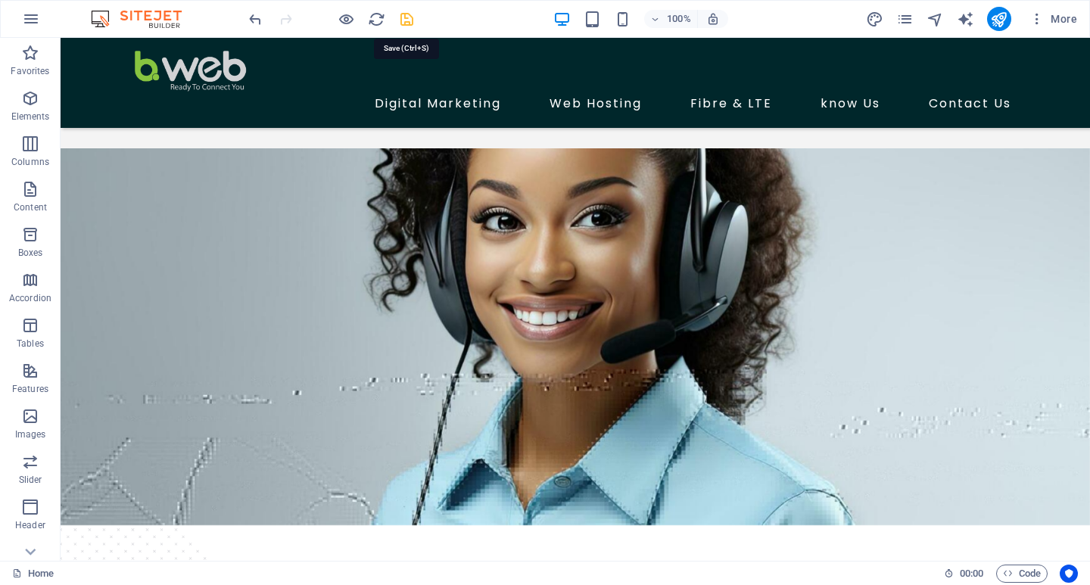
drag, startPoint x: 403, startPoint y: 16, endPoint x: 355, endPoint y: 7, distance: 49.3
click at [403, 16] on icon "save" at bounding box center [406, 19] width 17 height 17
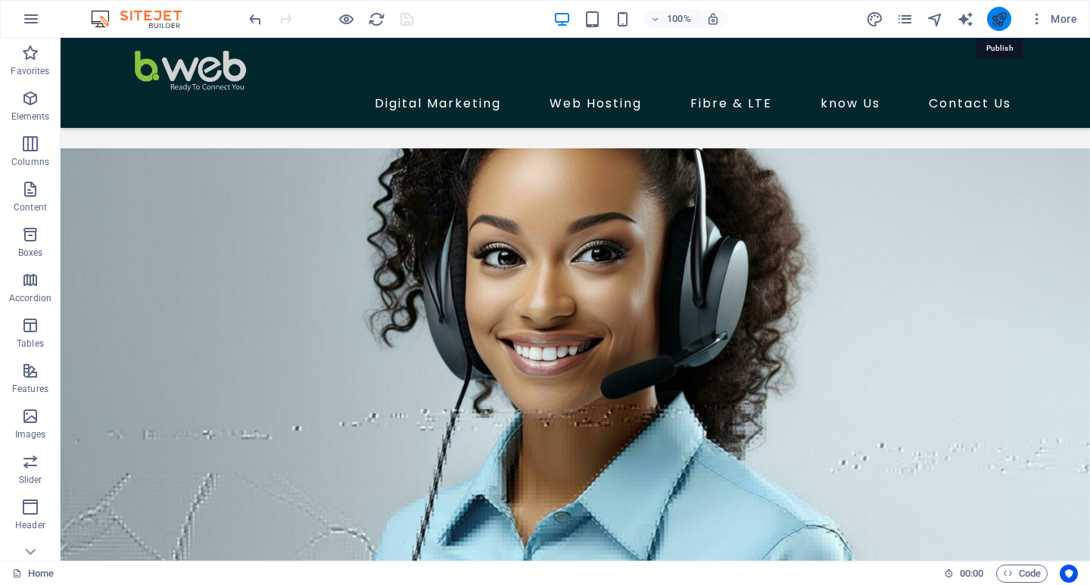
click at [1000, 20] on icon "publish" at bounding box center [998, 19] width 17 height 17
